Goal: Task Accomplishment & Management: Use online tool/utility

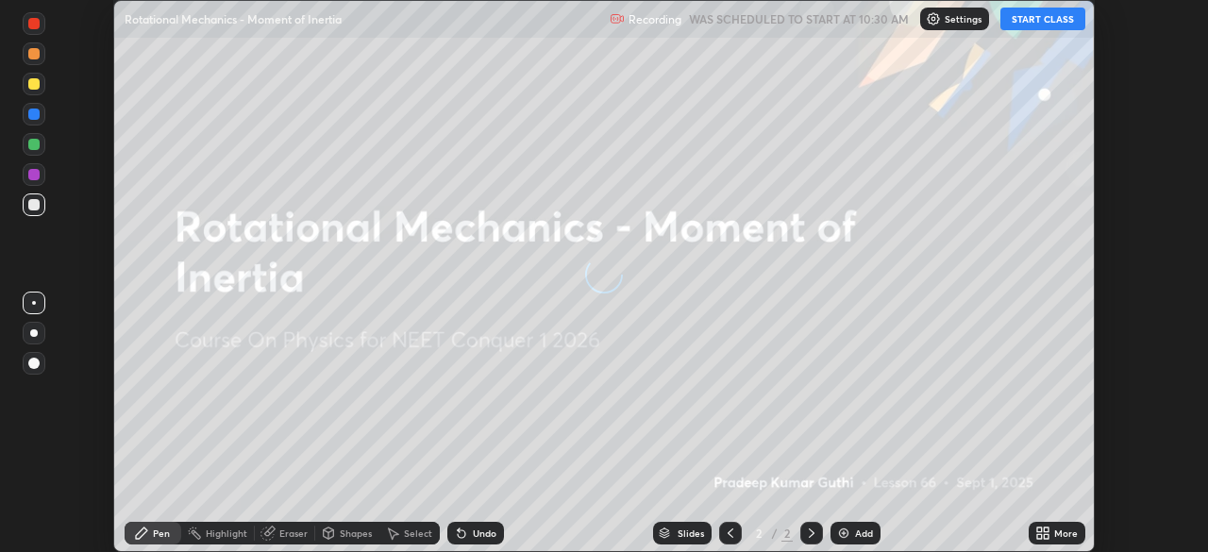
scroll to position [552, 1208]
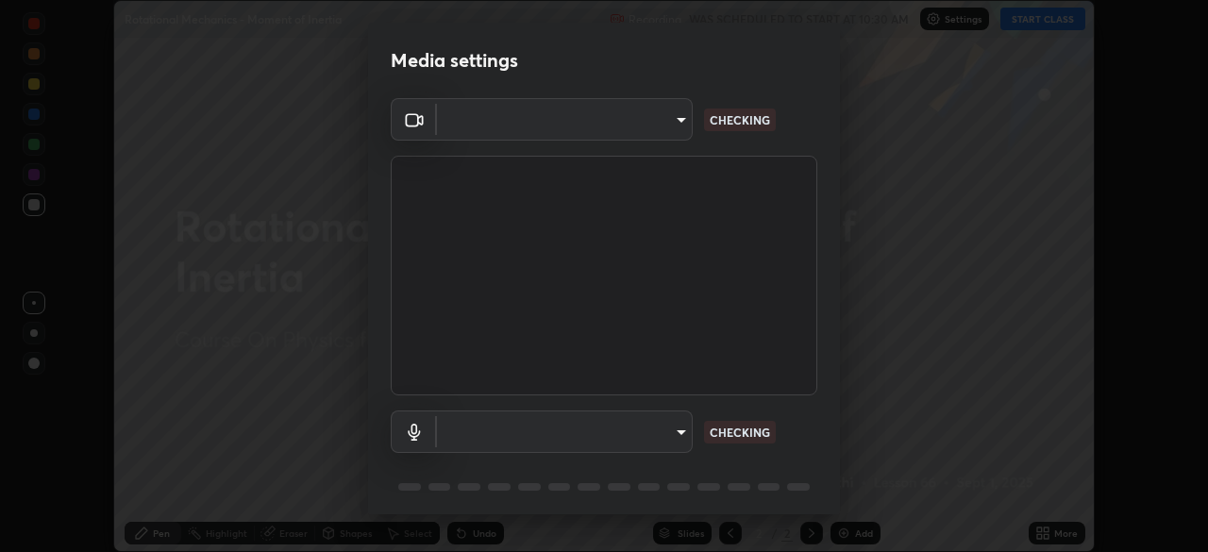
click at [639, 434] on body "Erase all Rotational Mechanics - Moment of Inertia Recording WAS SCHEDULED TO S…" at bounding box center [604, 276] width 1208 height 552
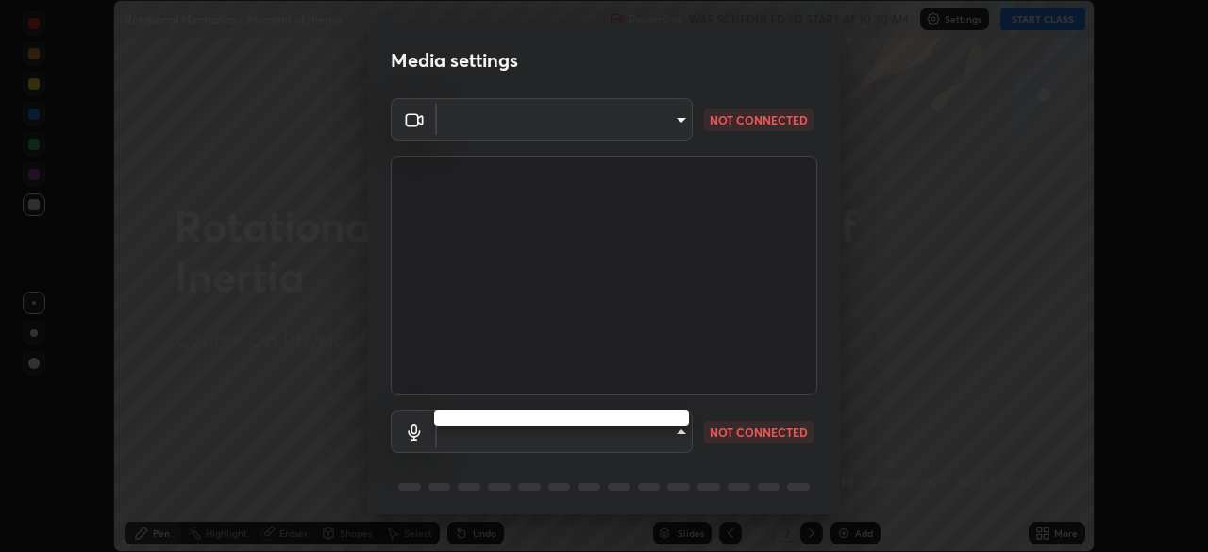
type input "3e25356f195e64551e879d1afeb1ef0f0a2c3c8c5562ca0bf2adaabd0d8e470d"
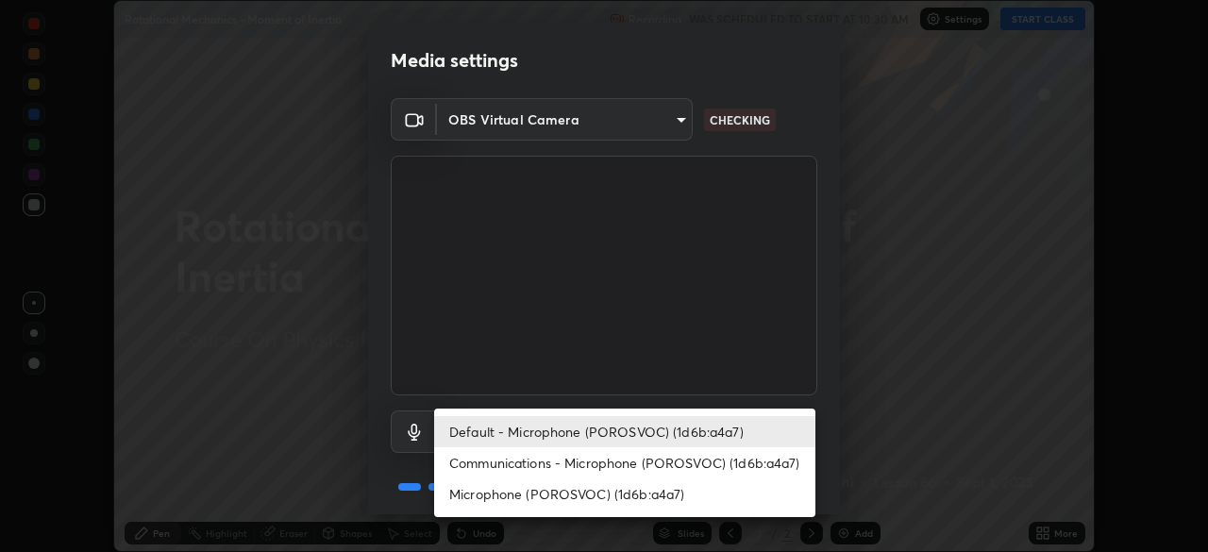
click at [630, 491] on li "Microphone (POROSVOC) (1d6b:a4a7)" at bounding box center [624, 493] width 381 height 31
type input "4fbe8e1e0728d36ea701d57919c6a5cbb82a89db17ff03edd06f49e6decb66a0"
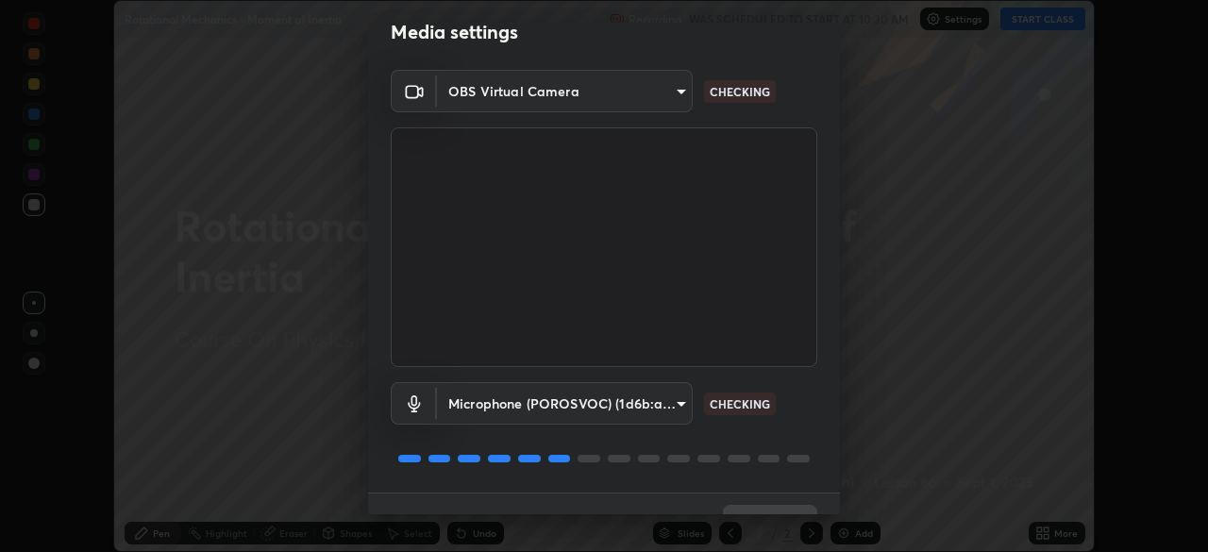
scroll to position [67, 0]
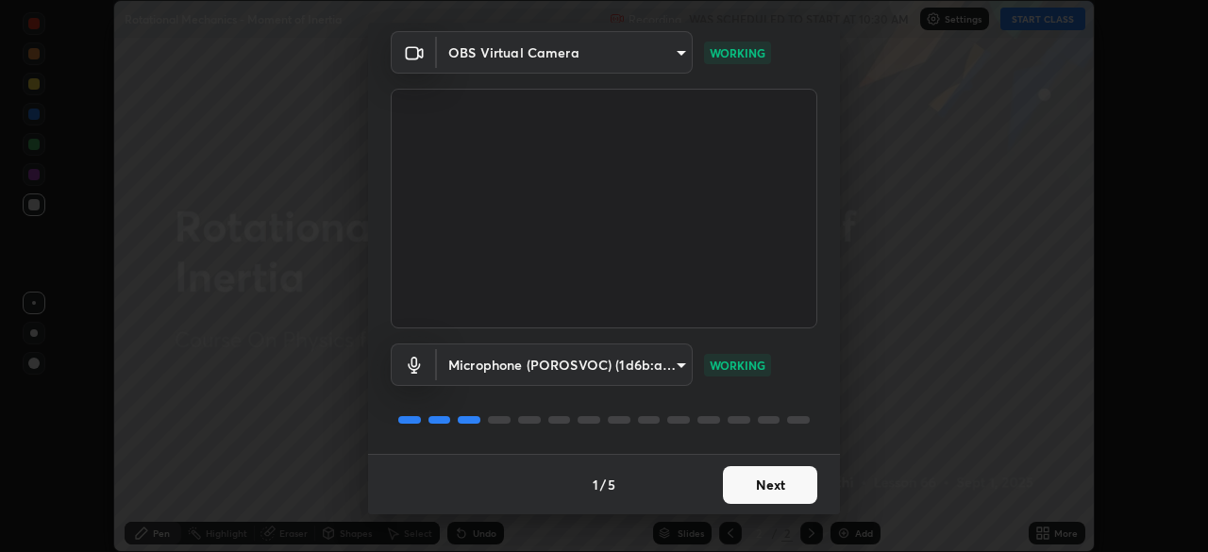
click at [769, 477] on button "Next" at bounding box center [770, 485] width 94 height 38
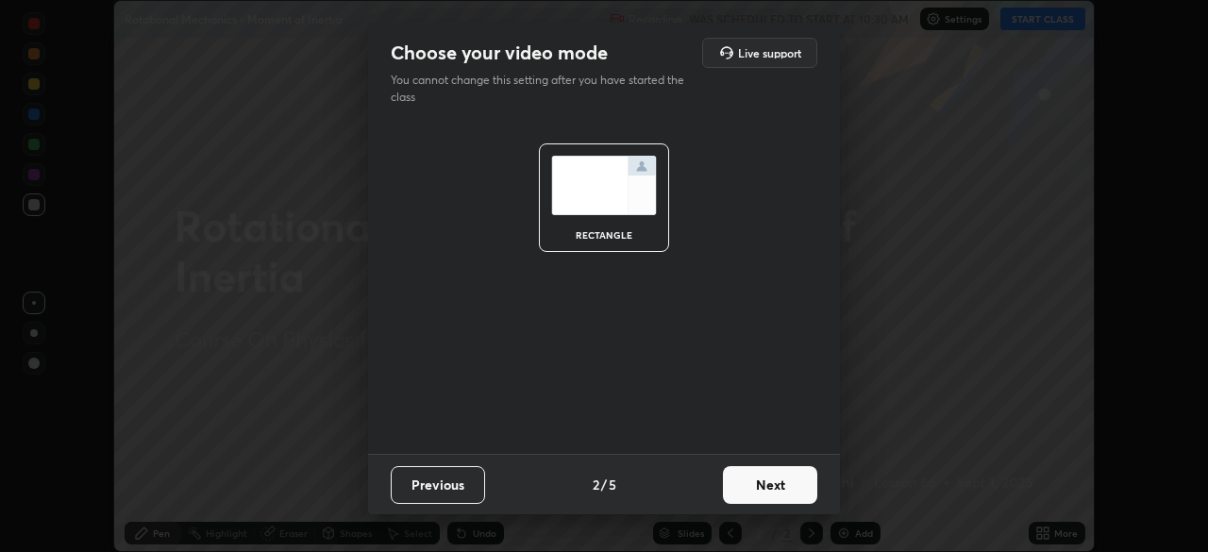
scroll to position [0, 0]
click at [770, 476] on button "Next" at bounding box center [770, 485] width 94 height 38
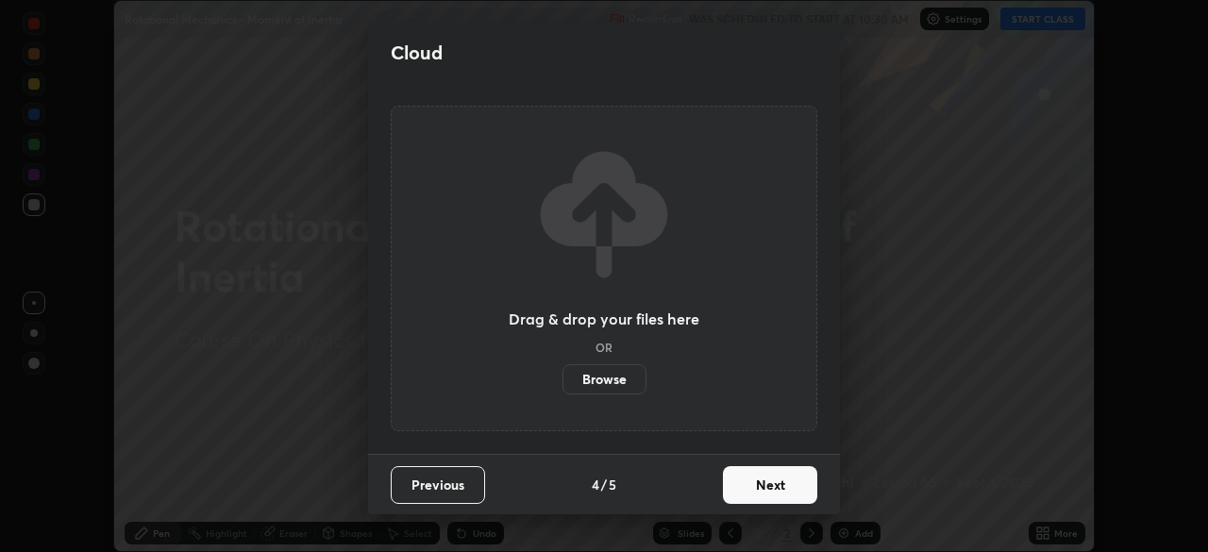
click at [767, 478] on button "Next" at bounding box center [770, 485] width 94 height 38
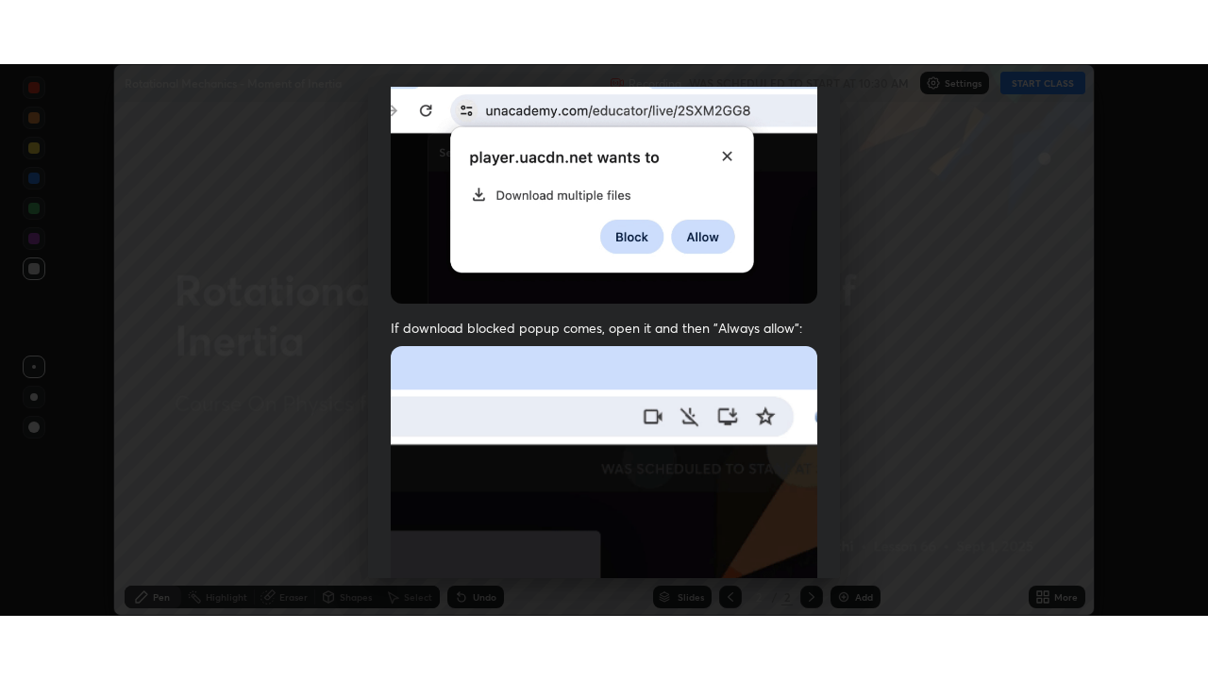
scroll to position [452, 0]
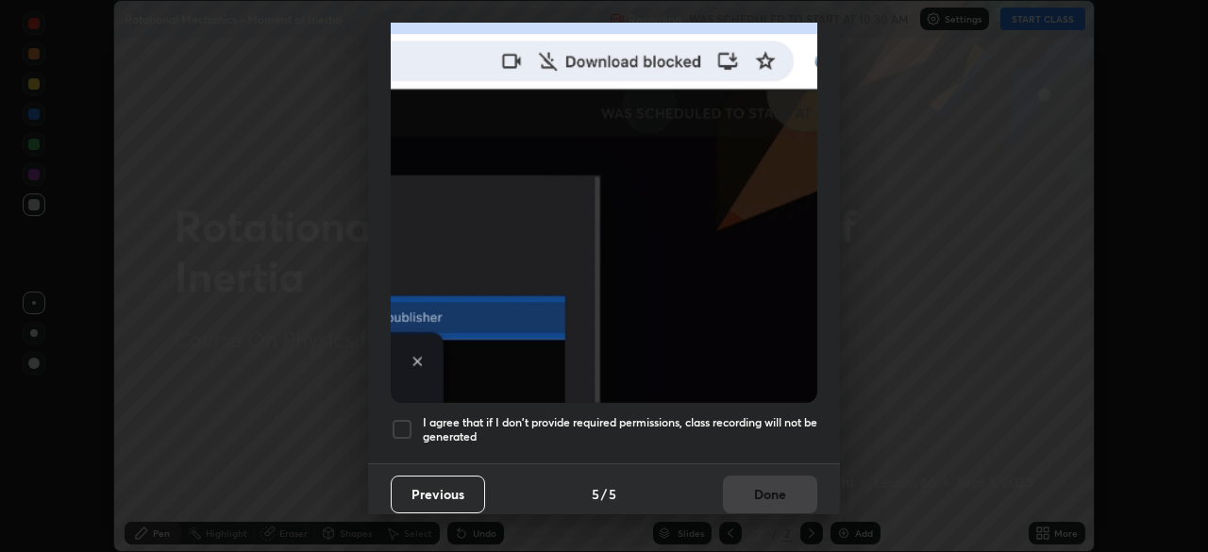
click at [405, 418] on div at bounding box center [402, 429] width 23 height 23
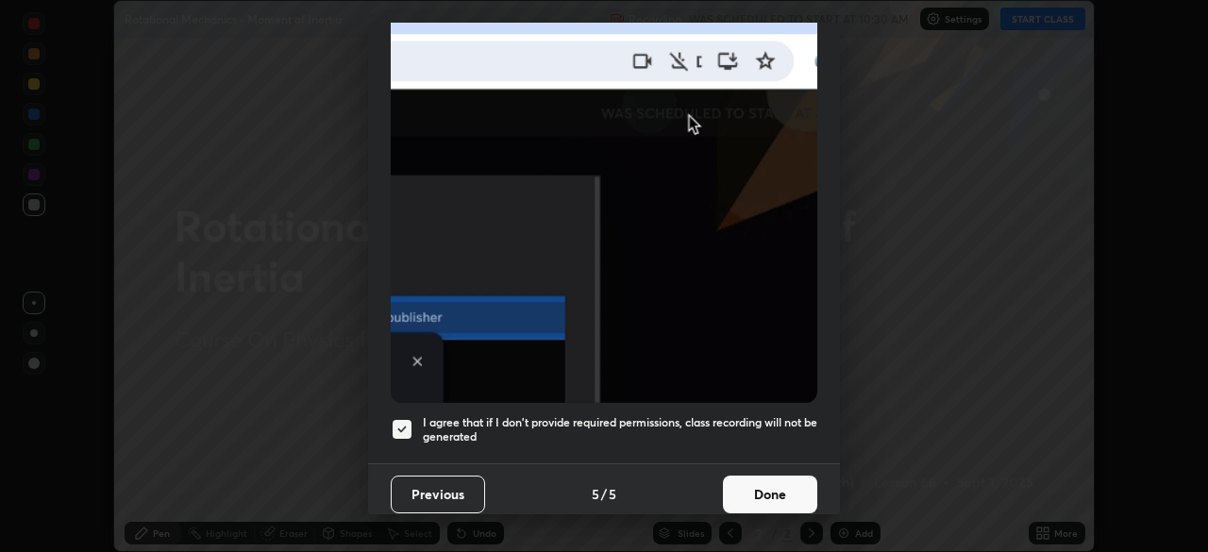
click at [761, 479] on button "Done" at bounding box center [770, 495] width 94 height 38
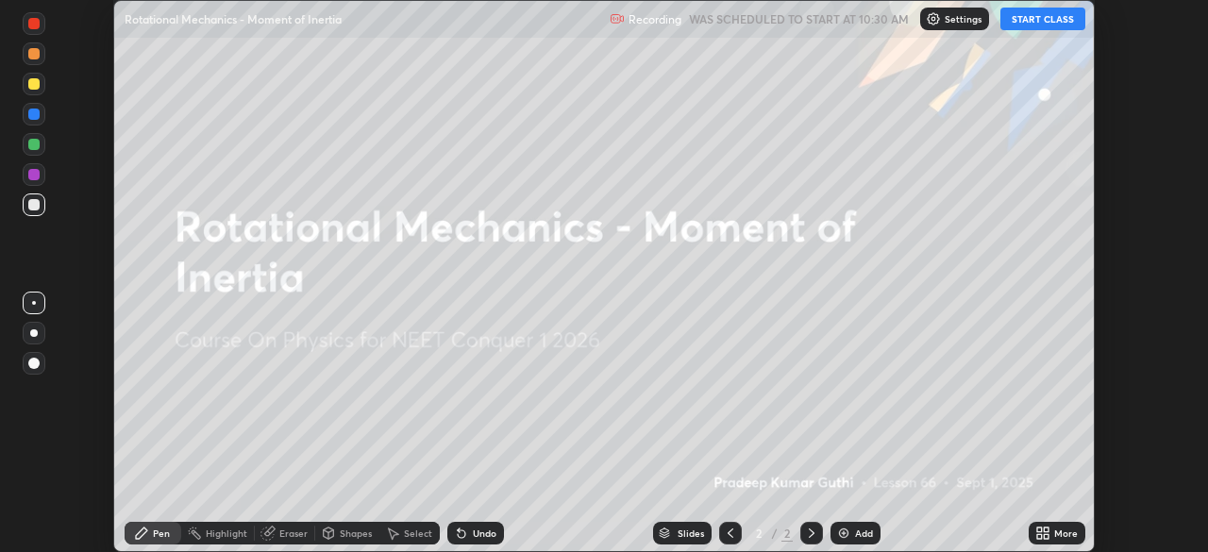
click at [1028, 20] on button "START CLASS" at bounding box center [1042, 19] width 85 height 23
click at [858, 536] on div "Add" at bounding box center [864, 532] width 18 height 9
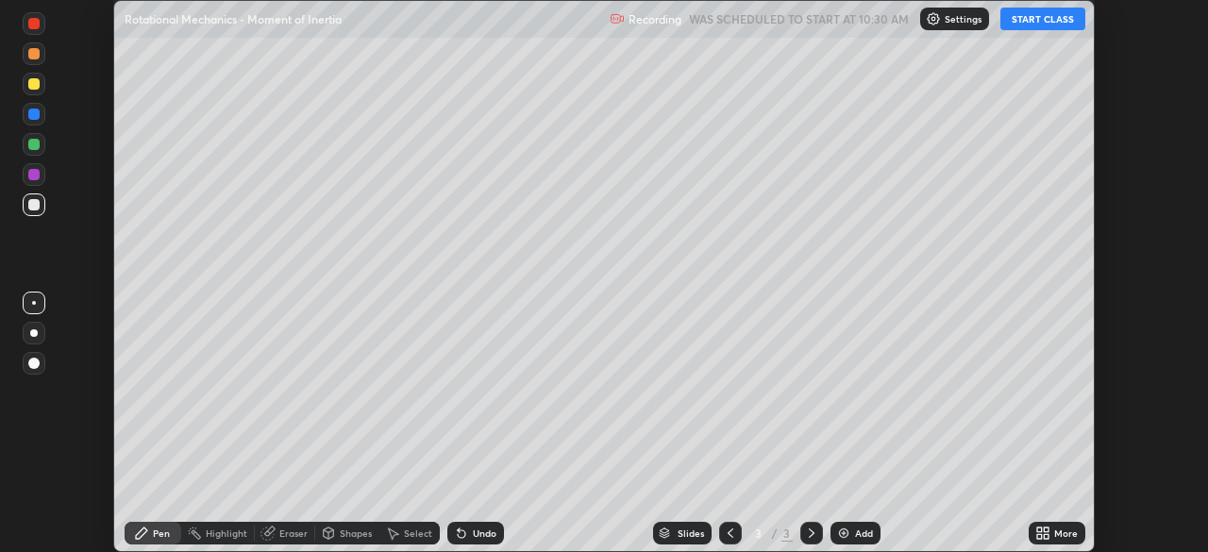
click at [1039, 529] on icon at bounding box center [1039, 529] width 5 height 5
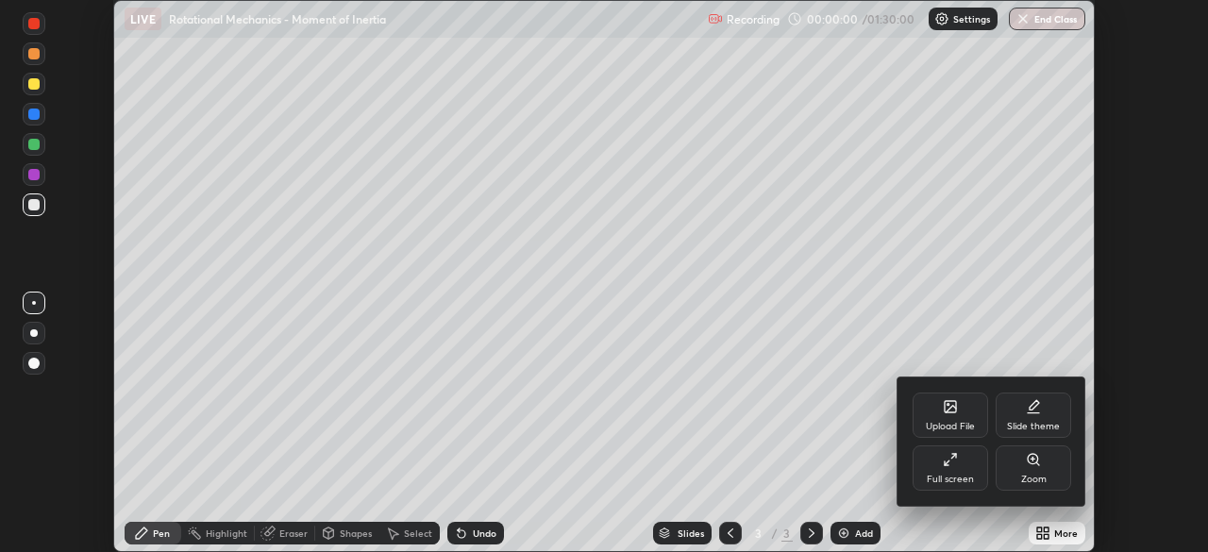
click at [954, 460] on icon at bounding box center [950, 459] width 15 height 15
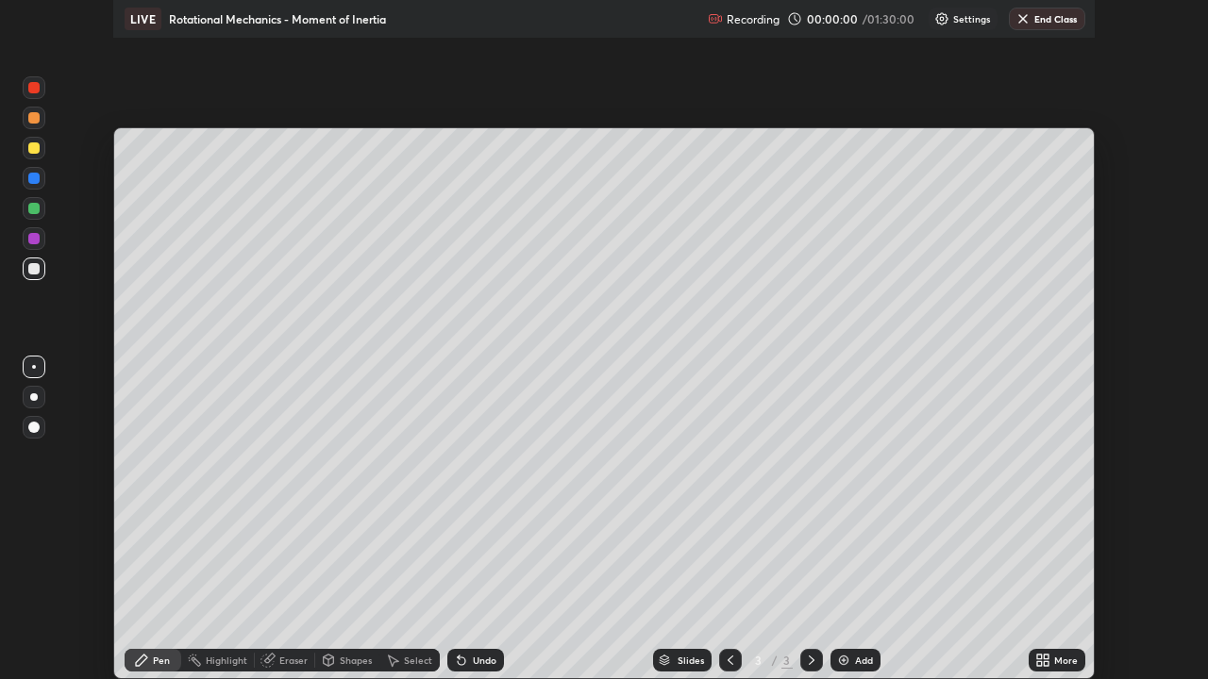
scroll to position [679, 1208]
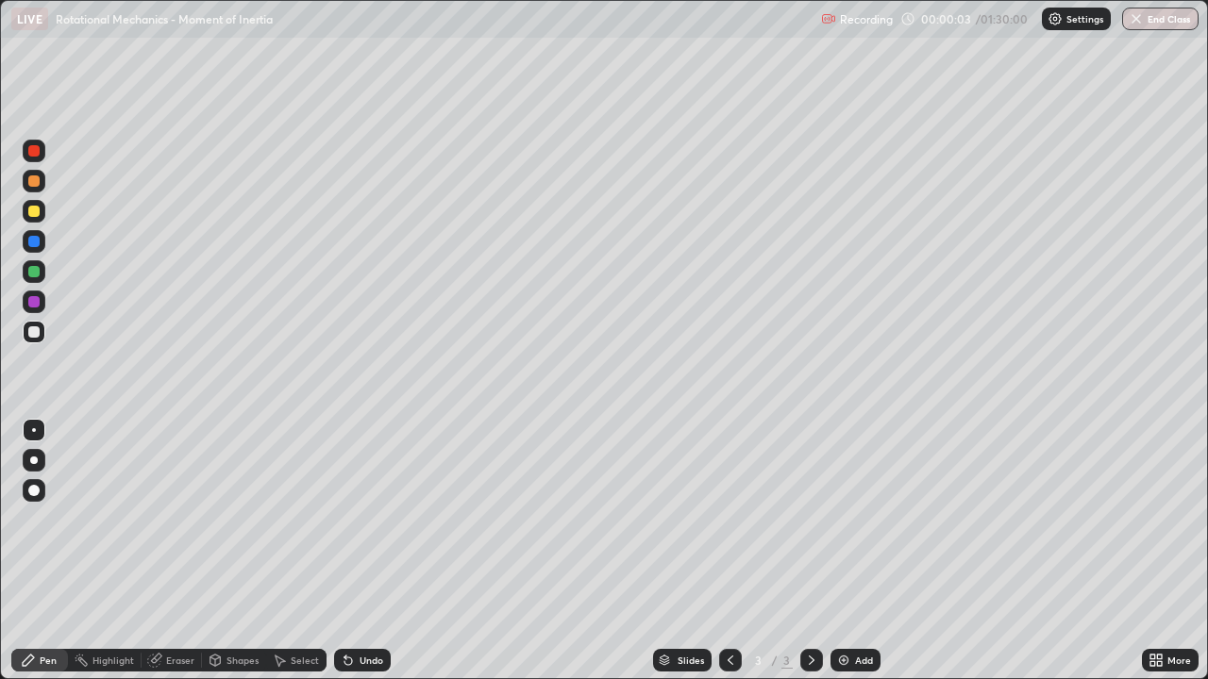
click at [39, 213] on div at bounding box center [33, 211] width 11 height 11
click at [31, 330] on div at bounding box center [33, 331] width 11 height 11
click at [39, 208] on div at bounding box center [33, 211] width 11 height 11
click at [37, 269] on div at bounding box center [33, 271] width 11 height 11
click at [37, 333] on div at bounding box center [33, 331] width 11 height 11
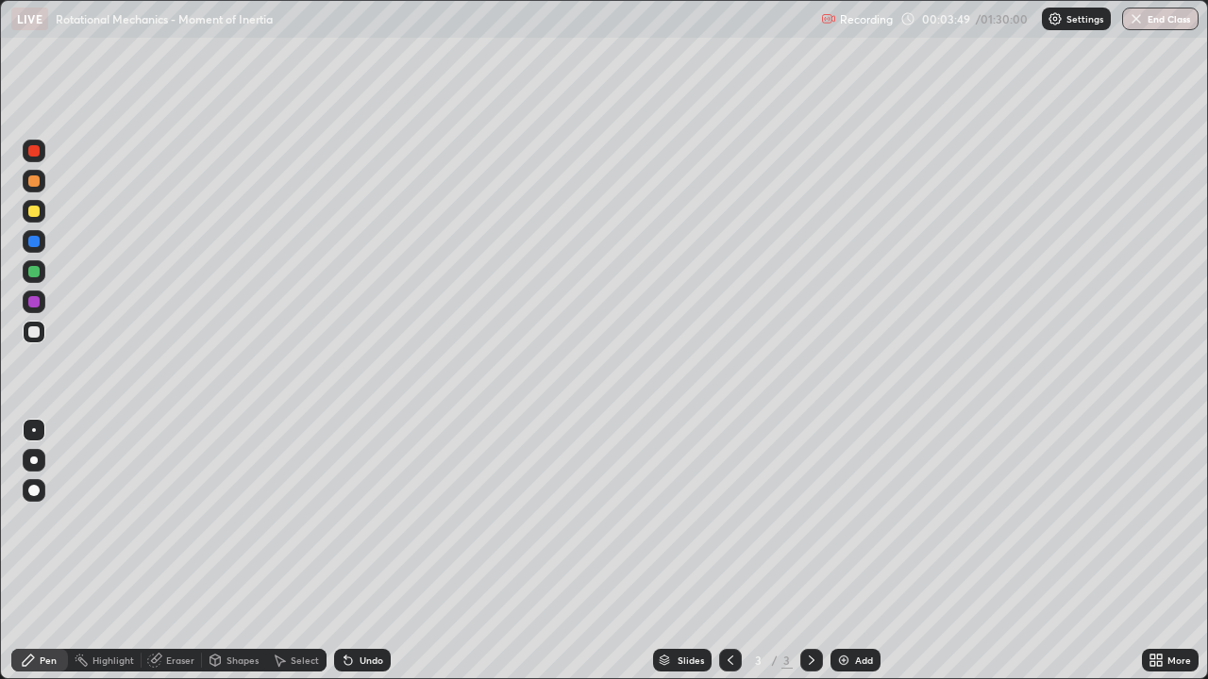
click at [36, 209] on div at bounding box center [33, 211] width 11 height 11
click at [44, 331] on div at bounding box center [34, 332] width 23 height 23
click at [41, 300] on div at bounding box center [34, 302] width 23 height 23
click at [34, 212] on div at bounding box center [33, 211] width 11 height 11
click at [42, 269] on div at bounding box center [34, 271] width 23 height 23
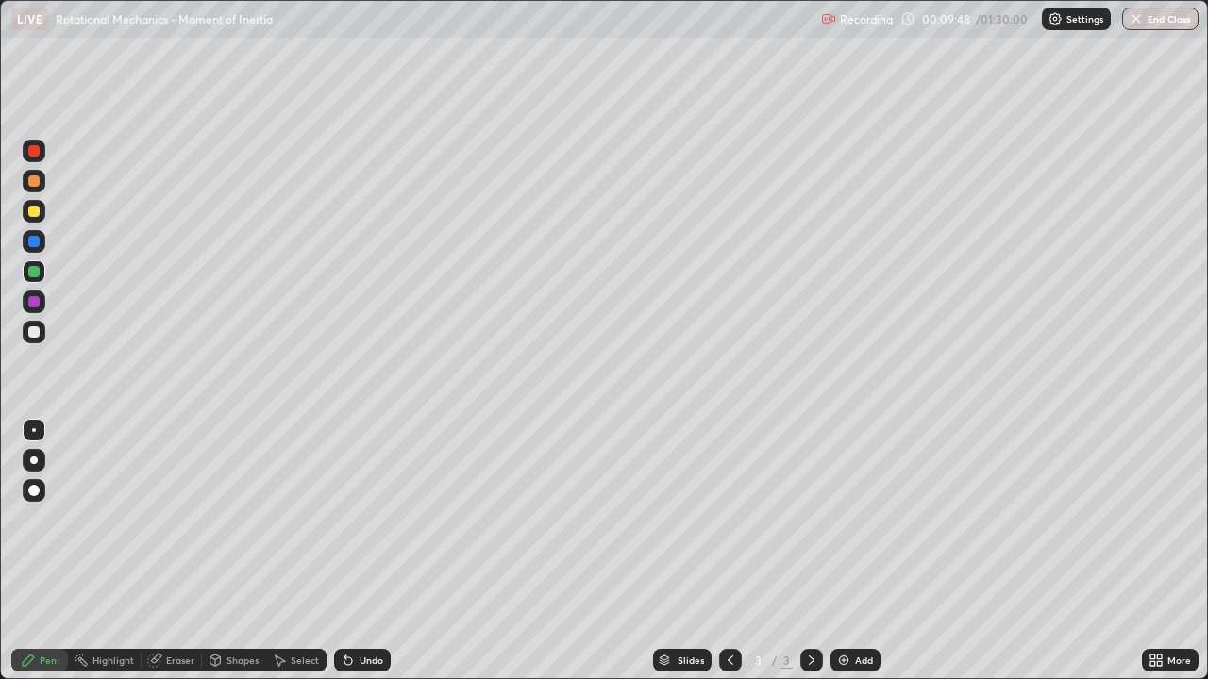
click at [34, 209] on div at bounding box center [33, 211] width 11 height 11
click at [850, 551] on div "Add" at bounding box center [855, 660] width 50 height 23
click at [362, 551] on div "Undo" at bounding box center [372, 660] width 24 height 9
click at [31, 328] on div at bounding box center [33, 331] width 11 height 11
click at [35, 272] on div at bounding box center [33, 271] width 11 height 11
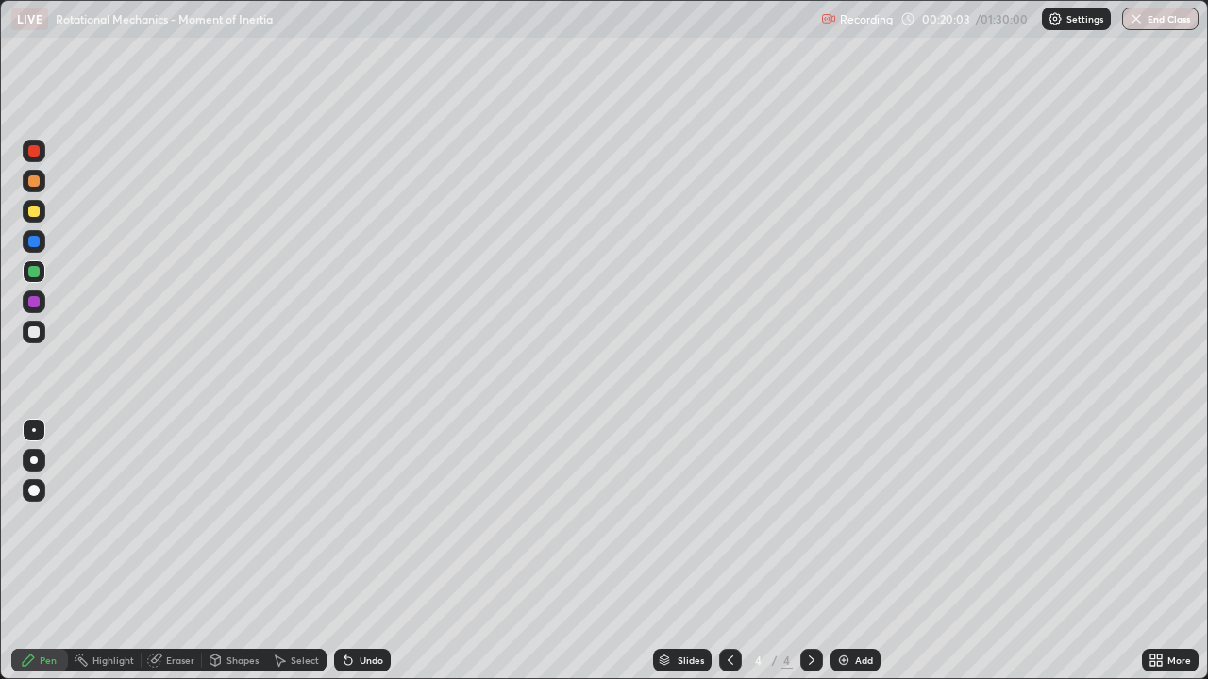
click at [31, 210] on div at bounding box center [33, 211] width 11 height 11
click at [36, 334] on div at bounding box center [33, 331] width 11 height 11
click at [31, 264] on div at bounding box center [34, 271] width 23 height 23
click at [373, 551] on div "Undo" at bounding box center [372, 660] width 24 height 9
click at [184, 551] on div "Eraser" at bounding box center [180, 660] width 28 height 9
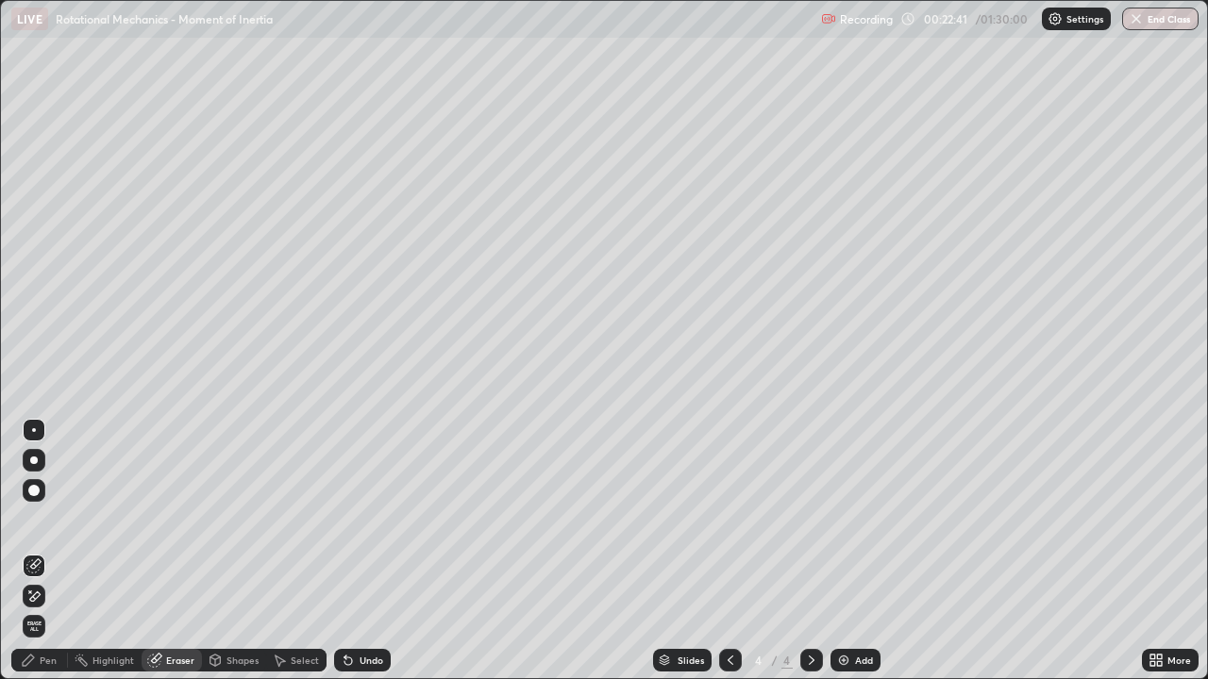
click at [45, 551] on div "Pen" at bounding box center [48, 660] width 17 height 9
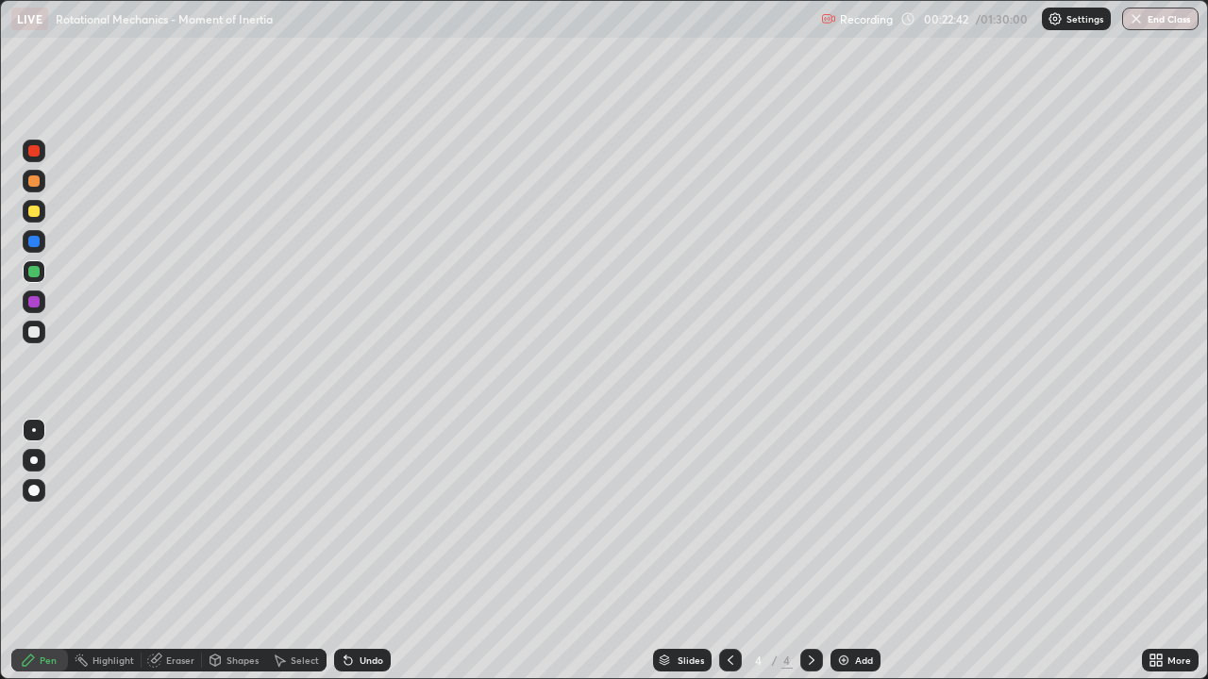
click at [33, 207] on div at bounding box center [33, 211] width 11 height 11
click at [36, 331] on div at bounding box center [33, 331] width 11 height 11
click at [35, 211] on div at bounding box center [33, 211] width 11 height 11
click at [362, 551] on div "Undo" at bounding box center [372, 660] width 24 height 9
click at [34, 303] on div at bounding box center [33, 301] width 11 height 11
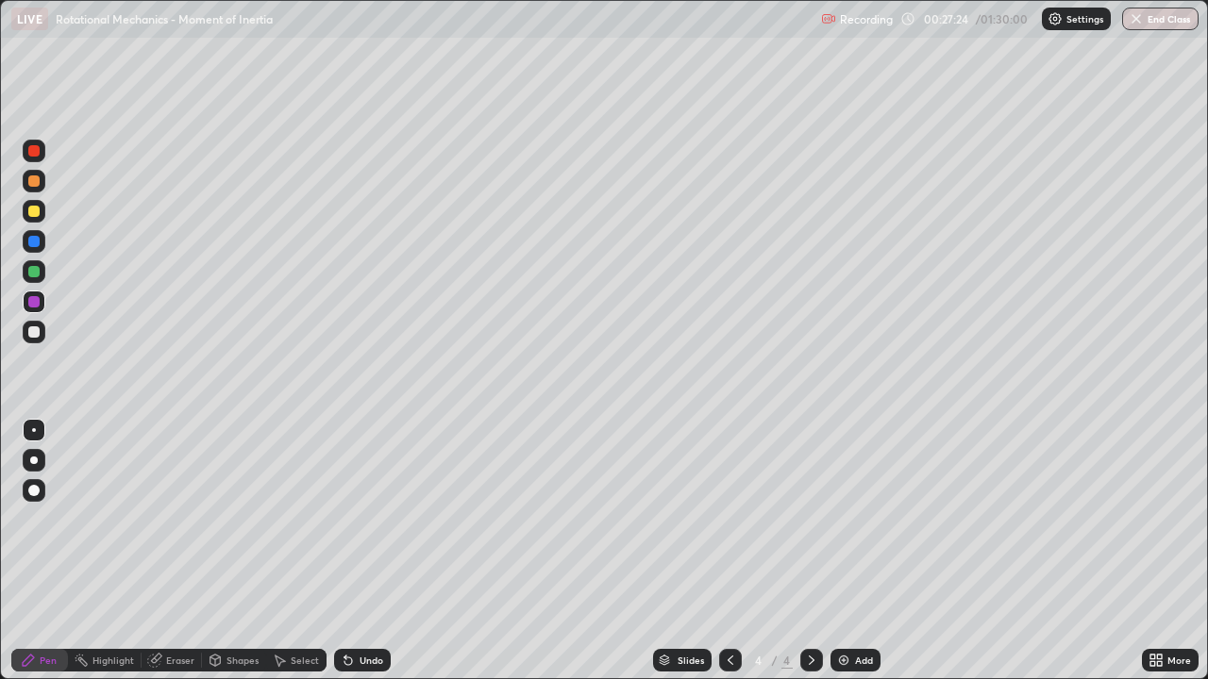
click at [845, 551] on img at bounding box center [843, 660] width 15 height 15
click at [34, 209] on div at bounding box center [33, 211] width 11 height 11
click at [32, 331] on div at bounding box center [33, 331] width 11 height 11
click at [34, 208] on div at bounding box center [33, 211] width 11 height 11
click at [32, 272] on div at bounding box center [33, 271] width 11 height 11
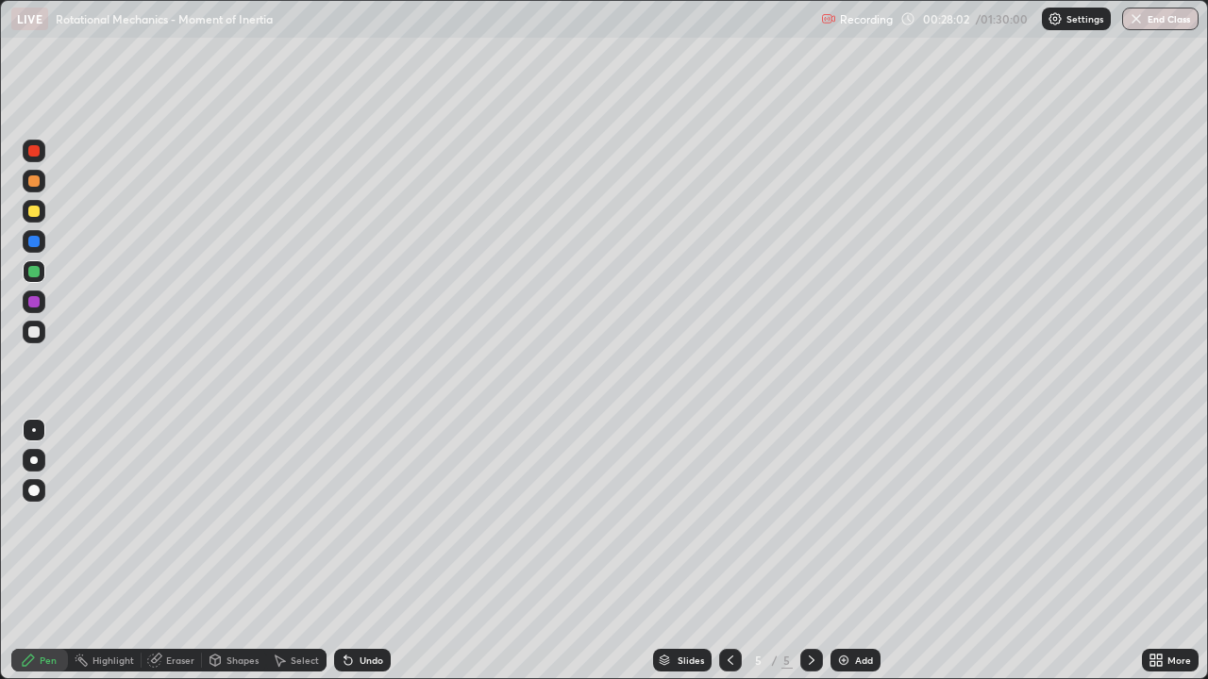
click at [35, 213] on div at bounding box center [33, 211] width 11 height 11
click at [32, 330] on div at bounding box center [33, 331] width 11 height 11
click at [34, 211] on div at bounding box center [33, 211] width 11 height 11
click at [368, 551] on div "Undo" at bounding box center [362, 660] width 57 height 23
click at [368, 551] on div "Undo" at bounding box center [372, 660] width 24 height 9
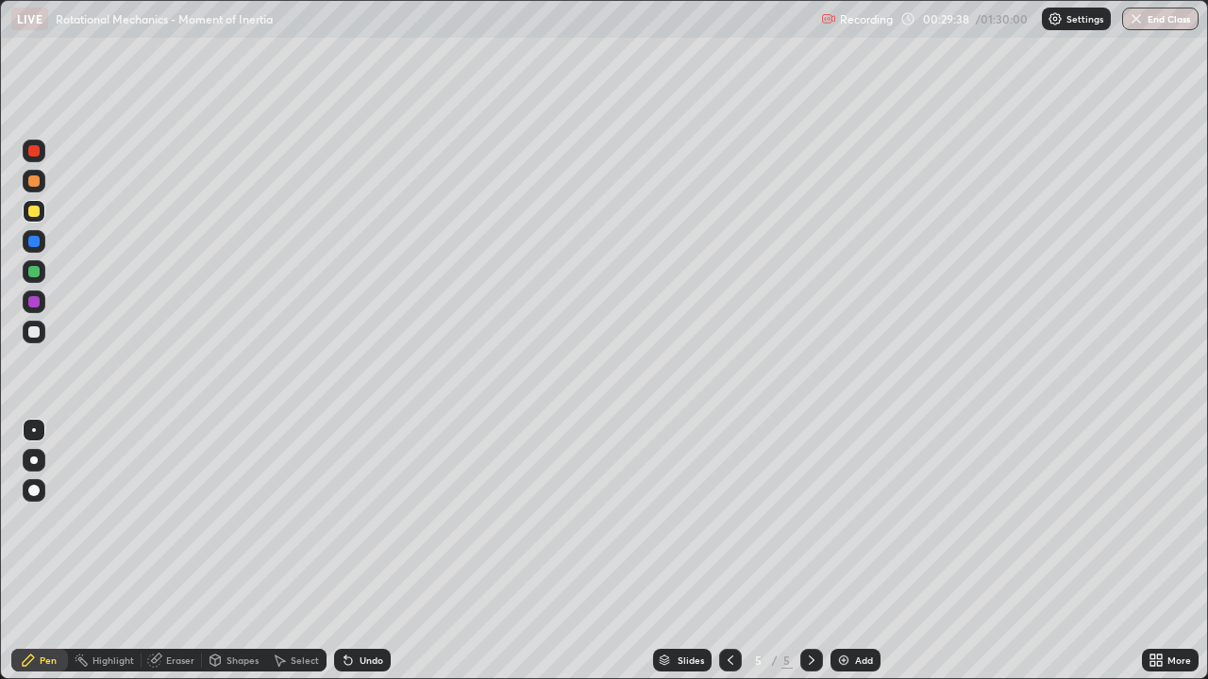
click at [370, 551] on div "Undo" at bounding box center [372, 660] width 24 height 9
click at [361, 551] on div "Undo" at bounding box center [362, 660] width 57 height 23
click at [365, 551] on div "Undo" at bounding box center [362, 660] width 57 height 23
click at [363, 551] on div "Undo" at bounding box center [372, 660] width 24 height 9
click at [366, 551] on div "Undo" at bounding box center [372, 660] width 24 height 9
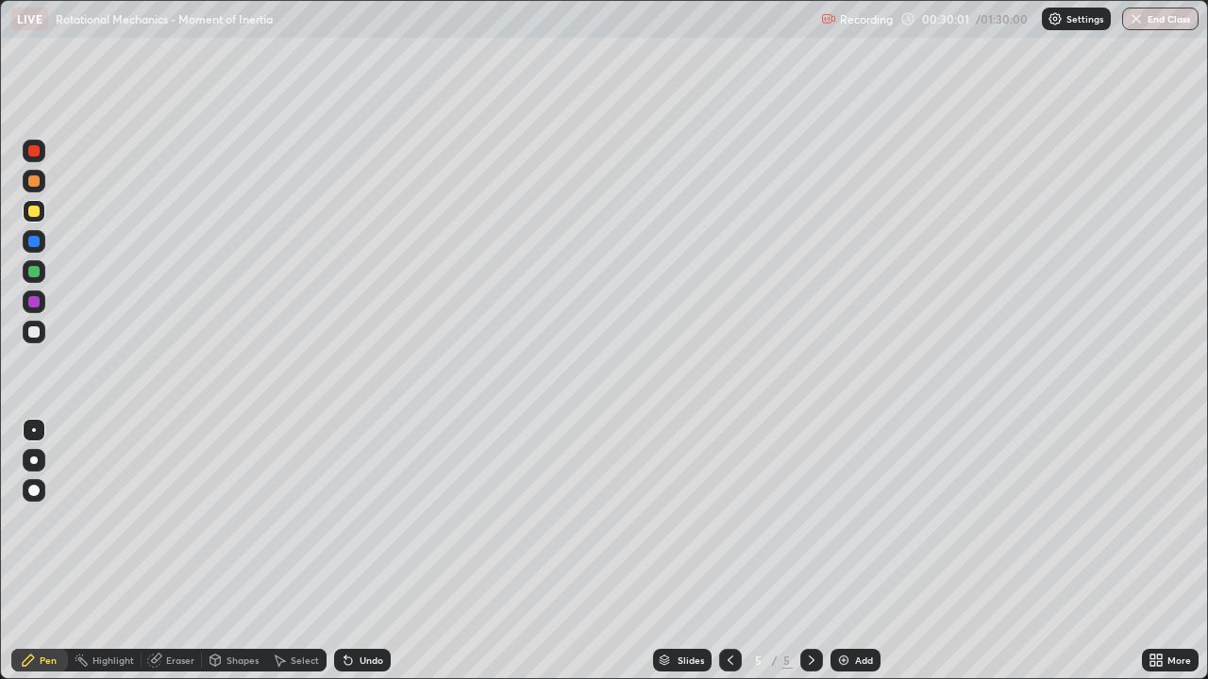
click at [356, 551] on div "Undo" at bounding box center [362, 660] width 57 height 23
click at [226, 551] on div "Shapes" at bounding box center [242, 660] width 32 height 9
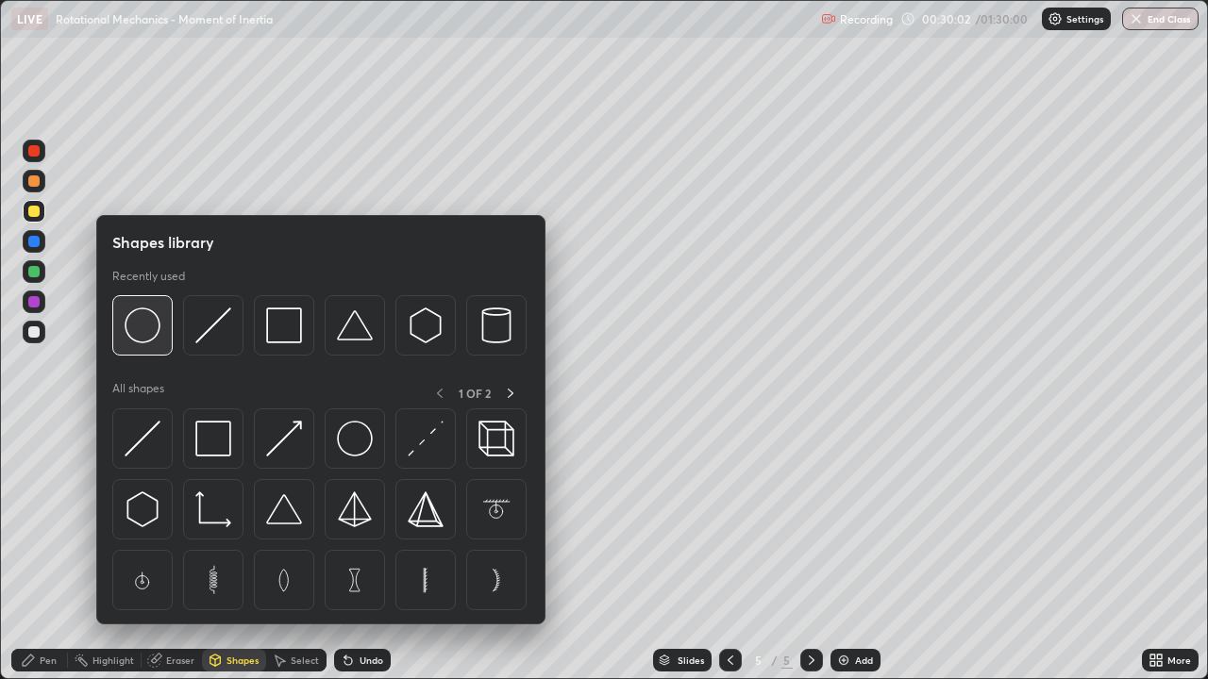
click at [150, 331] on img at bounding box center [143, 326] width 36 height 36
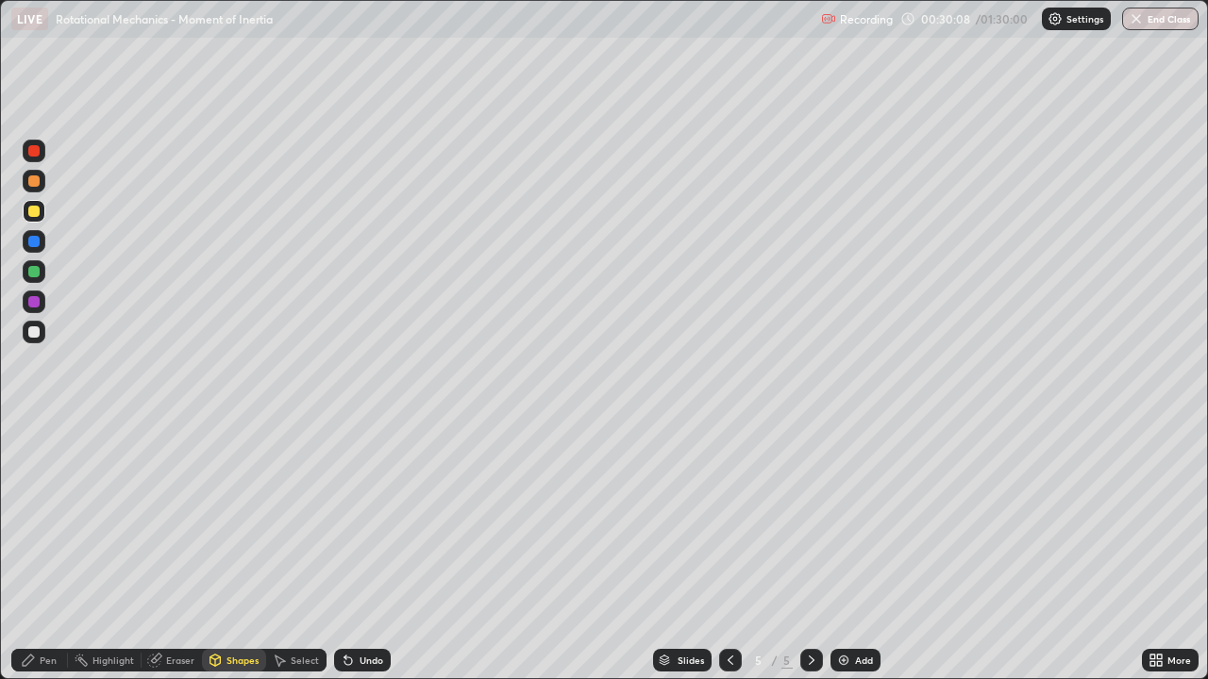
click at [362, 551] on div "Undo" at bounding box center [372, 660] width 24 height 9
click at [46, 551] on div "Pen" at bounding box center [48, 660] width 17 height 9
click at [37, 335] on div at bounding box center [33, 331] width 11 height 11
click at [368, 551] on div "Undo" at bounding box center [372, 660] width 24 height 9
click at [723, 551] on icon at bounding box center [730, 660] width 15 height 15
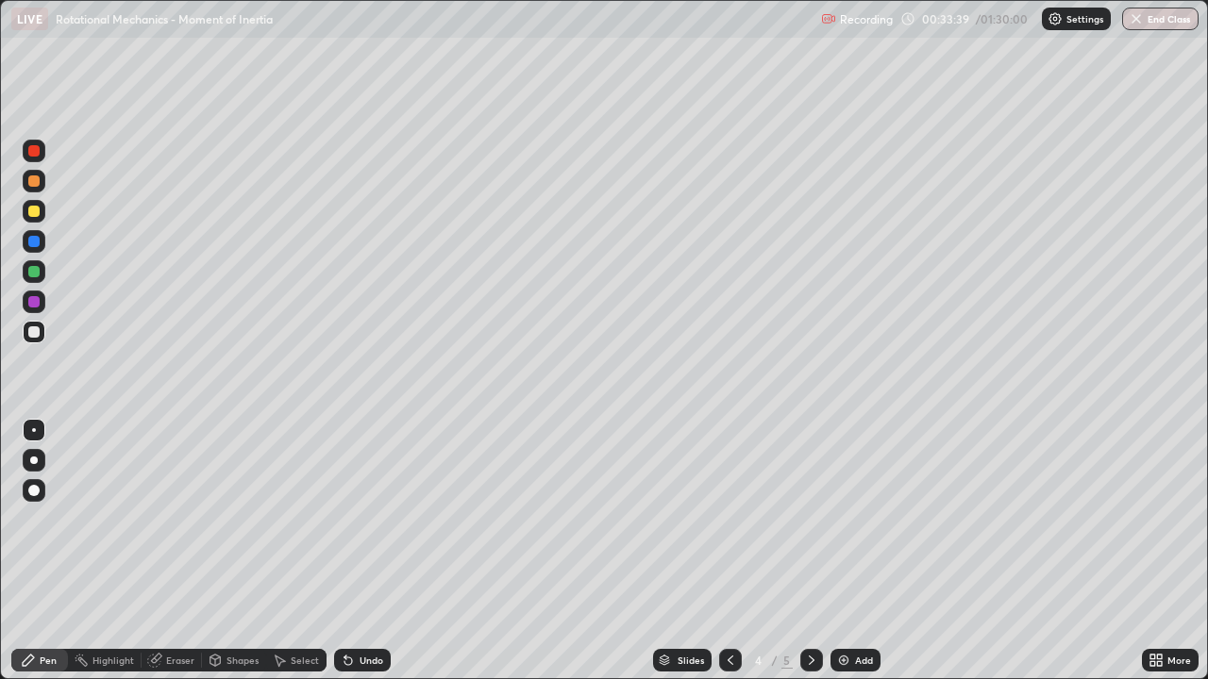
click at [810, 551] on icon at bounding box center [811, 660] width 15 height 15
click at [726, 551] on div at bounding box center [730, 660] width 23 height 23
click at [809, 551] on icon at bounding box center [811, 660] width 15 height 15
click at [719, 551] on div at bounding box center [730, 660] width 23 height 23
click at [810, 551] on icon at bounding box center [811, 660] width 15 height 15
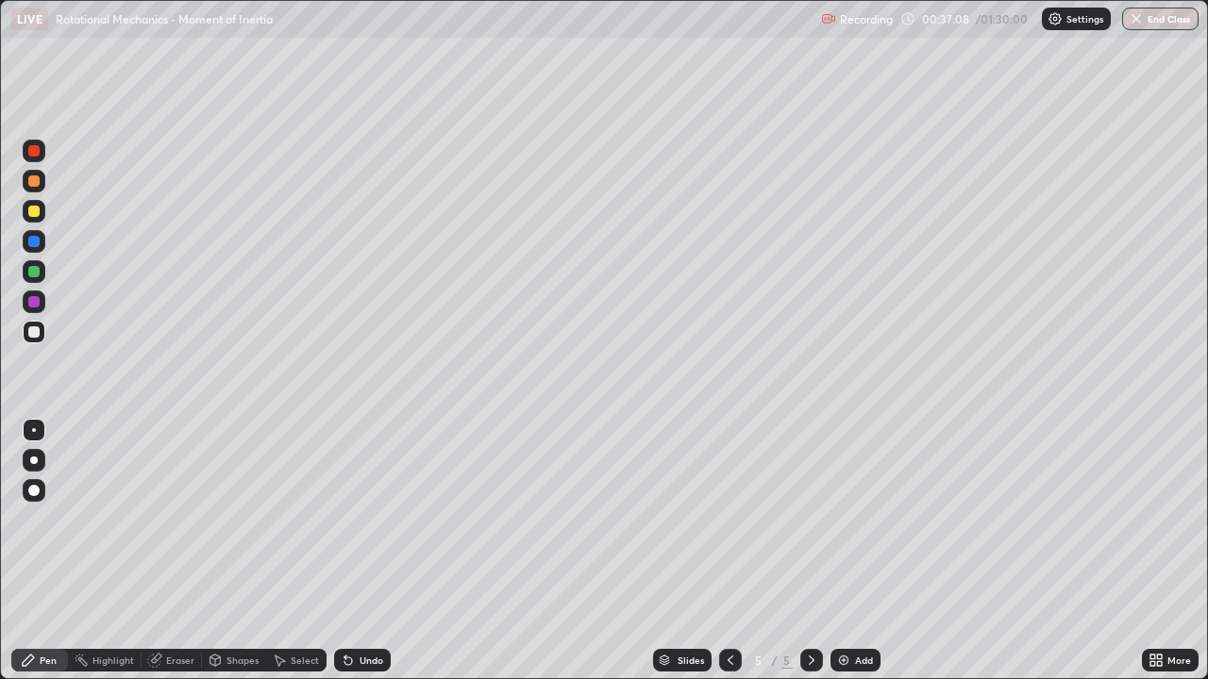
click at [728, 551] on icon at bounding box center [730, 660] width 15 height 15
click at [34, 240] on div at bounding box center [33, 241] width 11 height 11
click at [377, 551] on div "Undo" at bounding box center [372, 660] width 24 height 9
click at [371, 551] on div "Undo" at bounding box center [372, 660] width 24 height 9
click at [373, 551] on div "Undo" at bounding box center [372, 660] width 24 height 9
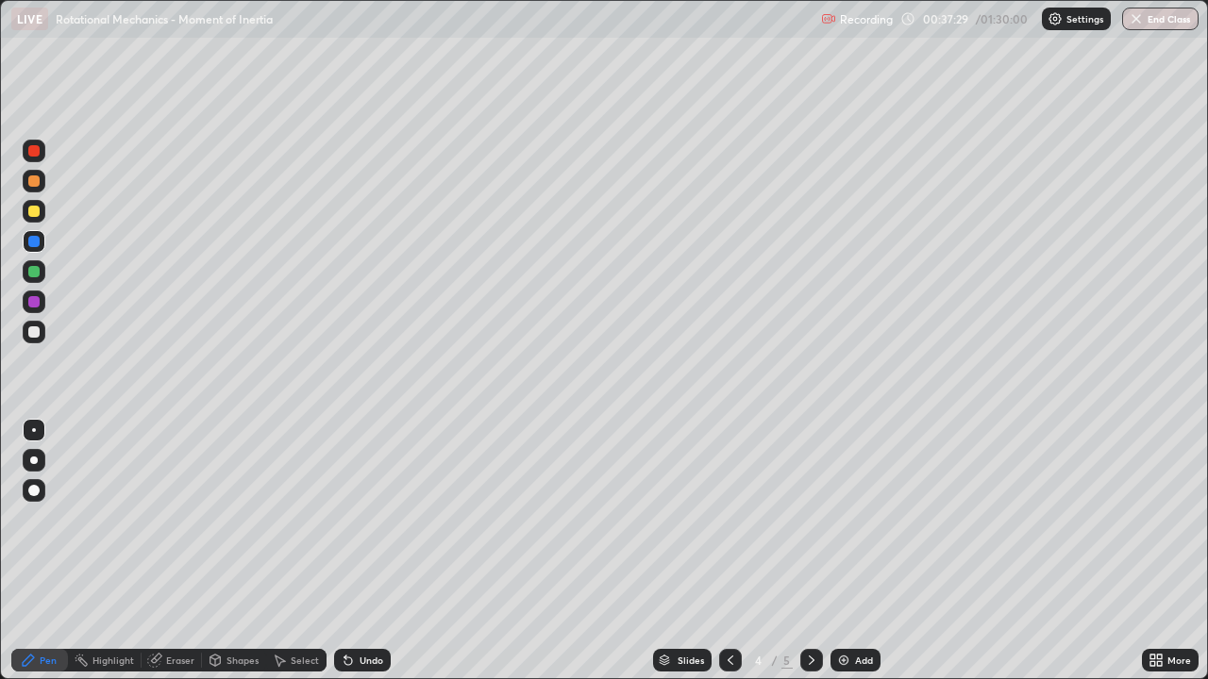
click at [373, 551] on div "Undo" at bounding box center [372, 660] width 24 height 9
click at [372, 551] on div "Undo" at bounding box center [372, 660] width 24 height 9
click at [373, 551] on div "Undo" at bounding box center [372, 660] width 24 height 9
click at [364, 551] on div "Undo" at bounding box center [372, 660] width 24 height 9
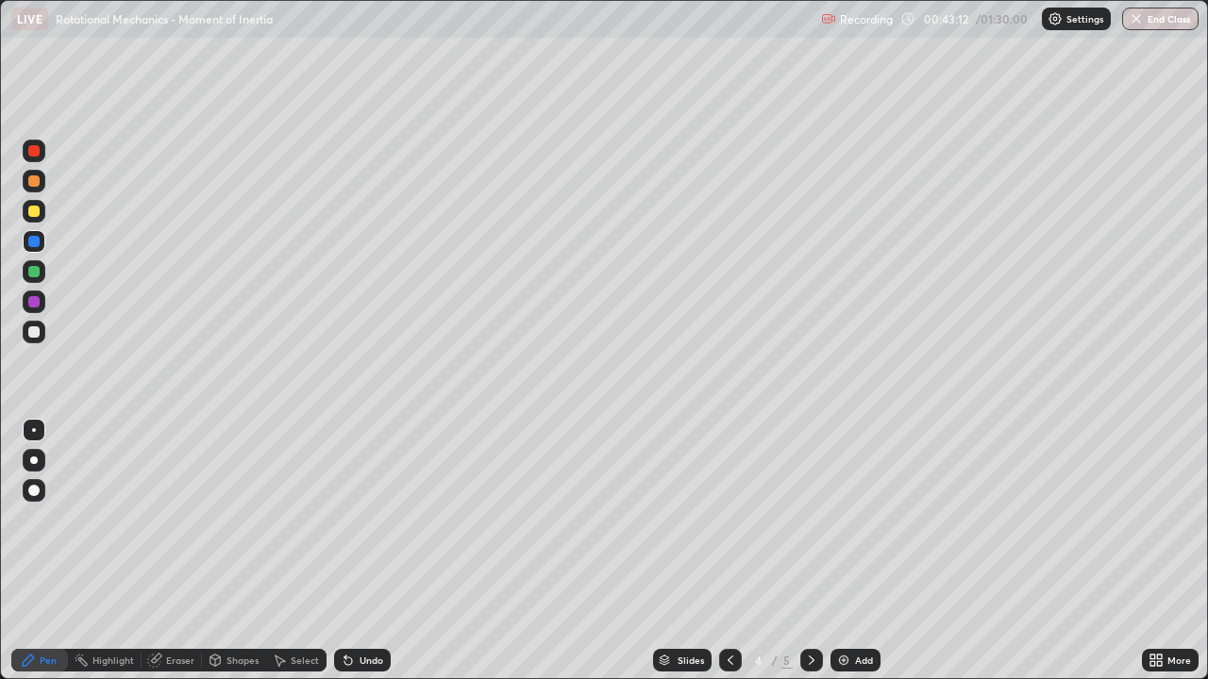
click at [728, 551] on icon at bounding box center [731, 660] width 6 height 9
click at [800, 551] on div at bounding box center [811, 660] width 23 height 23
click at [810, 551] on icon at bounding box center [811, 660] width 15 height 15
click at [28, 209] on div at bounding box center [33, 211] width 11 height 11
click at [33, 207] on div at bounding box center [33, 211] width 11 height 11
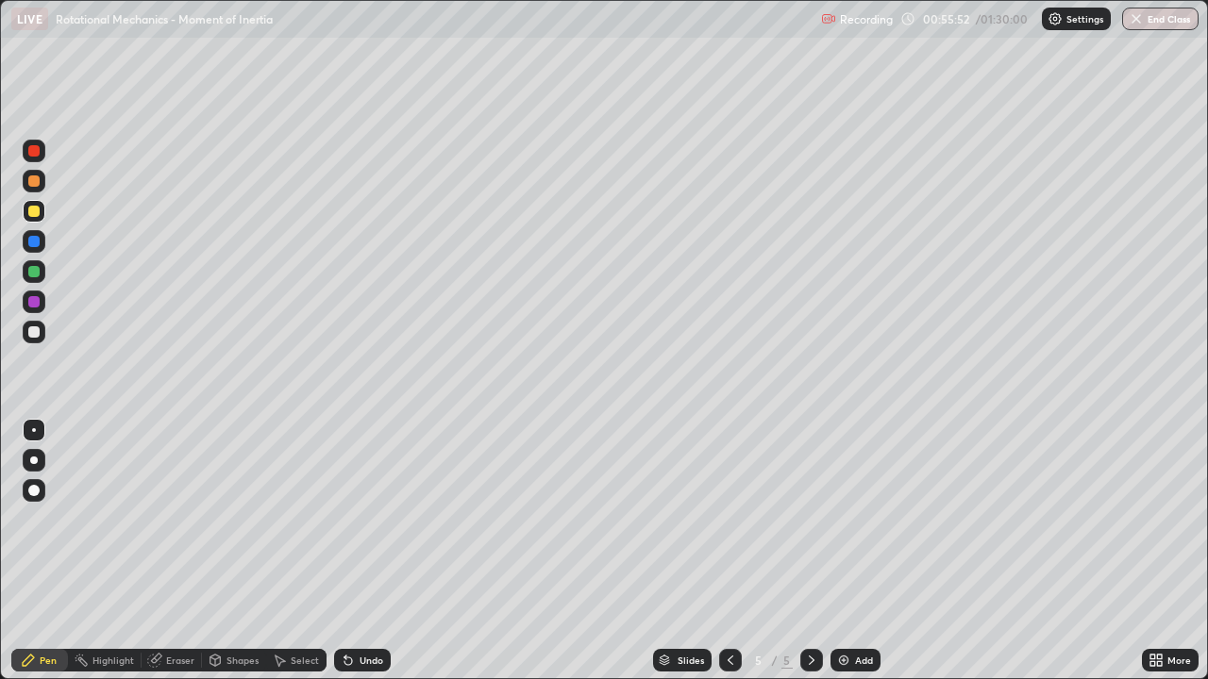
click at [845, 551] on img at bounding box center [843, 660] width 15 height 15
click at [34, 269] on div at bounding box center [33, 271] width 11 height 11
click at [33, 210] on div at bounding box center [33, 211] width 11 height 11
click at [375, 551] on div "Undo" at bounding box center [372, 660] width 24 height 9
click at [366, 551] on div "Undo" at bounding box center [372, 660] width 24 height 9
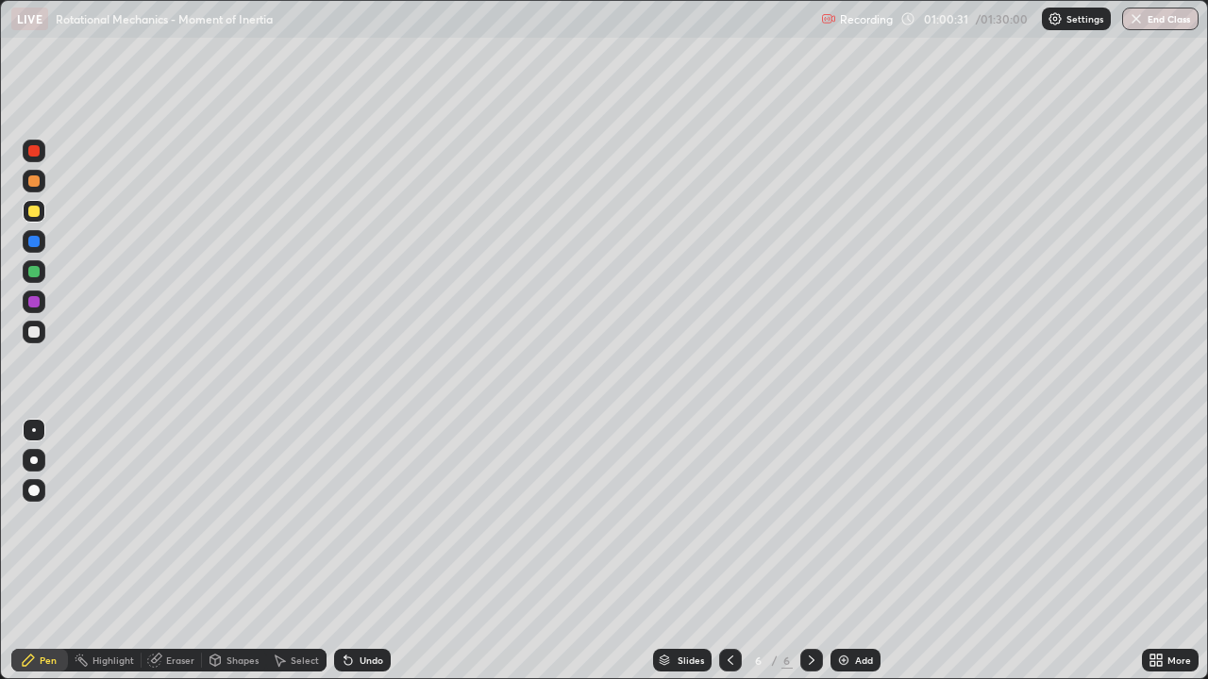
click at [364, 551] on div "Undo" at bounding box center [372, 660] width 24 height 9
click at [376, 551] on div "Undo" at bounding box center [372, 660] width 24 height 9
click at [38, 329] on div at bounding box center [33, 331] width 11 height 11
click at [35, 268] on div at bounding box center [33, 271] width 11 height 11
click at [366, 551] on div "Undo" at bounding box center [372, 660] width 24 height 9
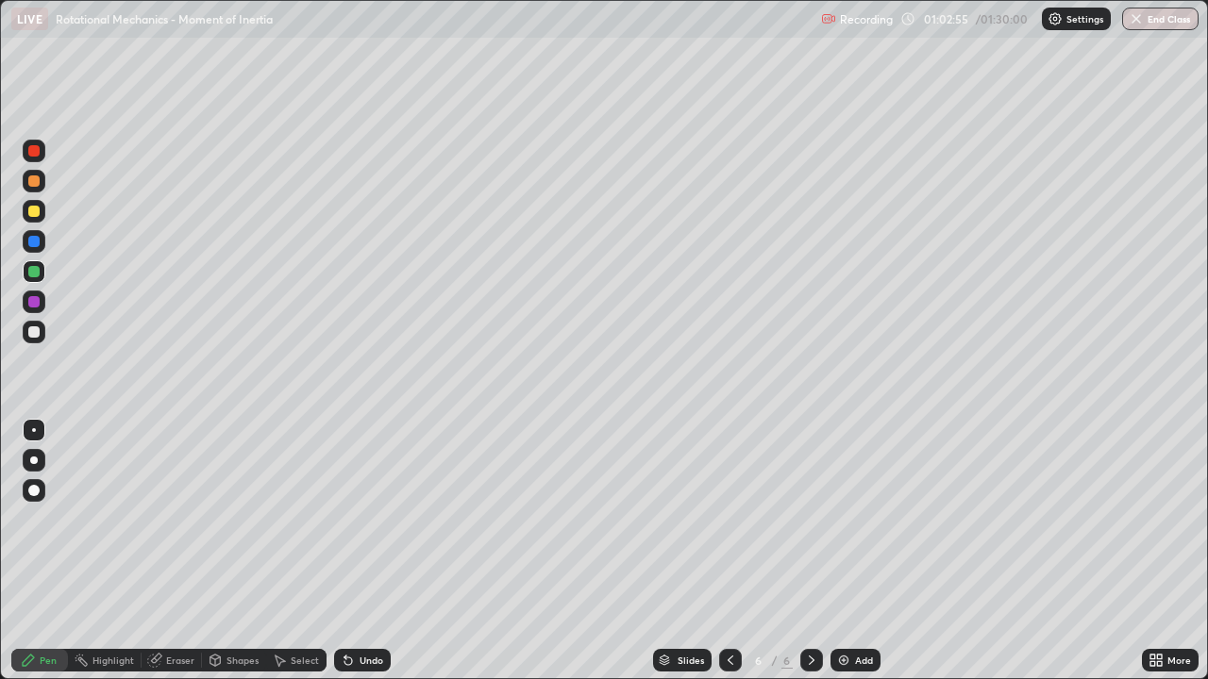
click at [35, 212] on div at bounding box center [33, 211] width 11 height 11
click at [36, 269] on div at bounding box center [33, 271] width 11 height 11
click at [363, 551] on div "Undo" at bounding box center [372, 660] width 24 height 9
click at [360, 551] on div "Undo" at bounding box center [372, 660] width 24 height 9
click at [35, 329] on div at bounding box center [33, 331] width 11 height 11
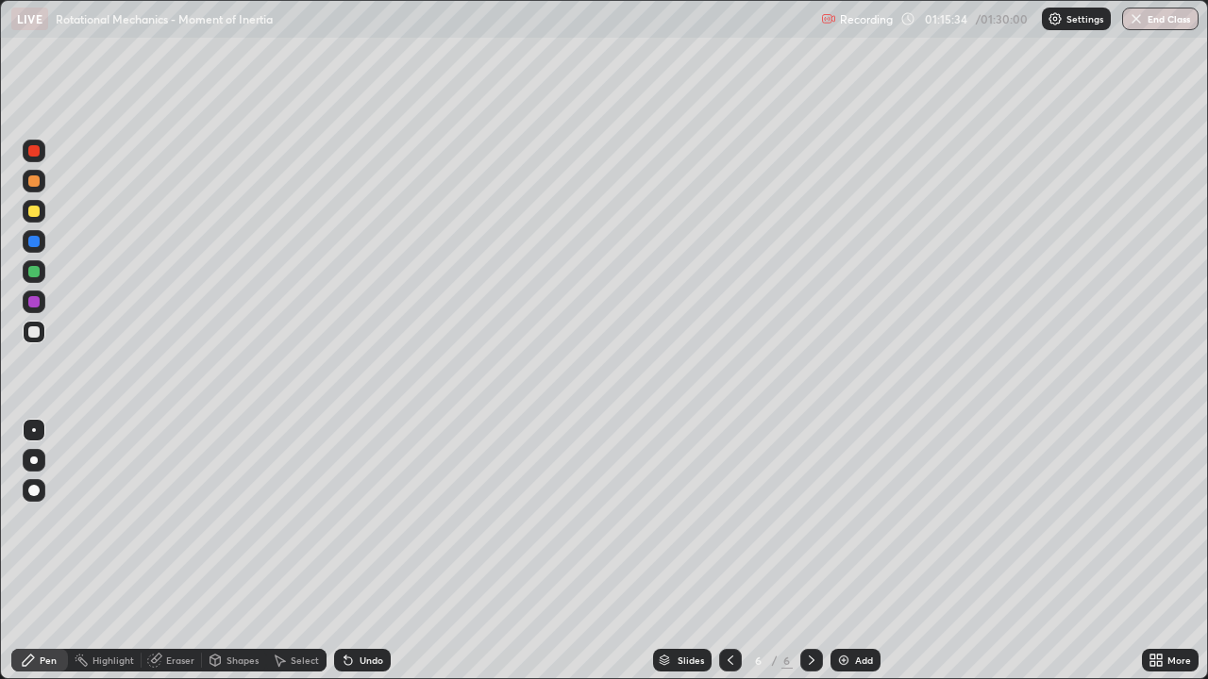
click at [853, 551] on div "Add" at bounding box center [855, 660] width 50 height 23
click at [34, 209] on div at bounding box center [33, 211] width 11 height 11
click at [34, 333] on div at bounding box center [33, 331] width 11 height 11
click at [32, 270] on div at bounding box center [33, 271] width 11 height 11
click at [34, 211] on div at bounding box center [33, 211] width 11 height 11
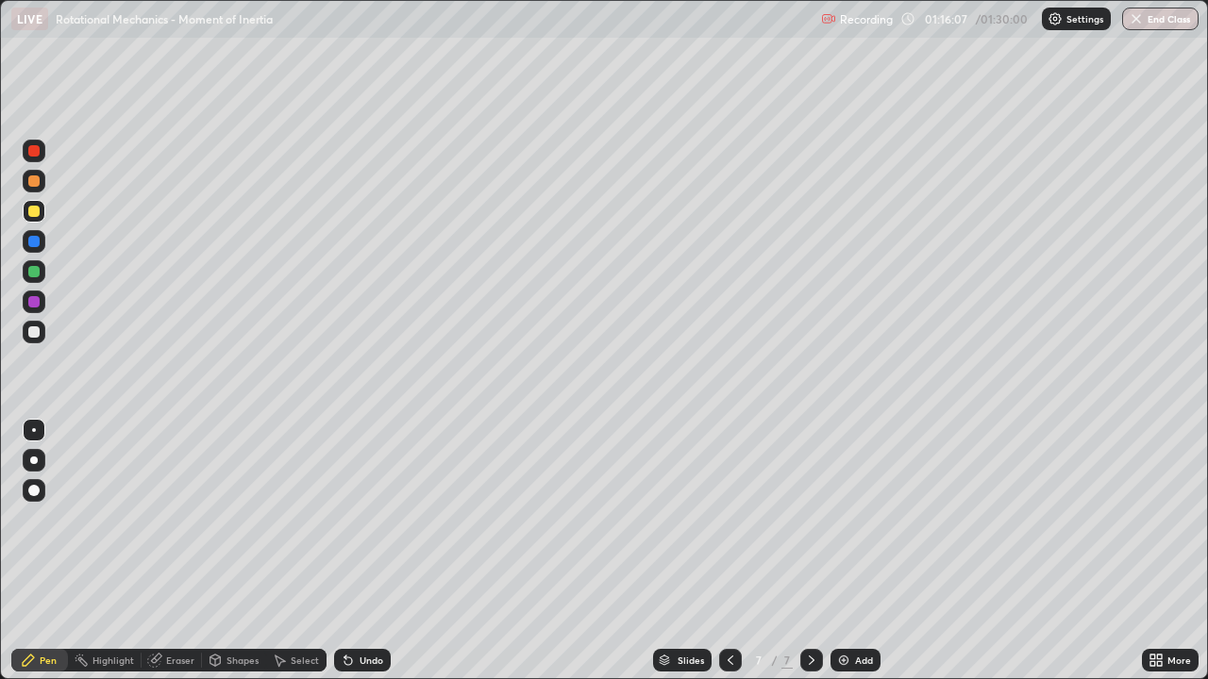
click at [367, 551] on div "Undo" at bounding box center [372, 660] width 24 height 9
click at [373, 551] on div "Undo" at bounding box center [372, 660] width 24 height 9
click at [378, 551] on div "Undo" at bounding box center [372, 660] width 24 height 9
click at [380, 551] on div "Undo" at bounding box center [372, 660] width 24 height 9
click at [382, 551] on div "Undo" at bounding box center [362, 660] width 57 height 23
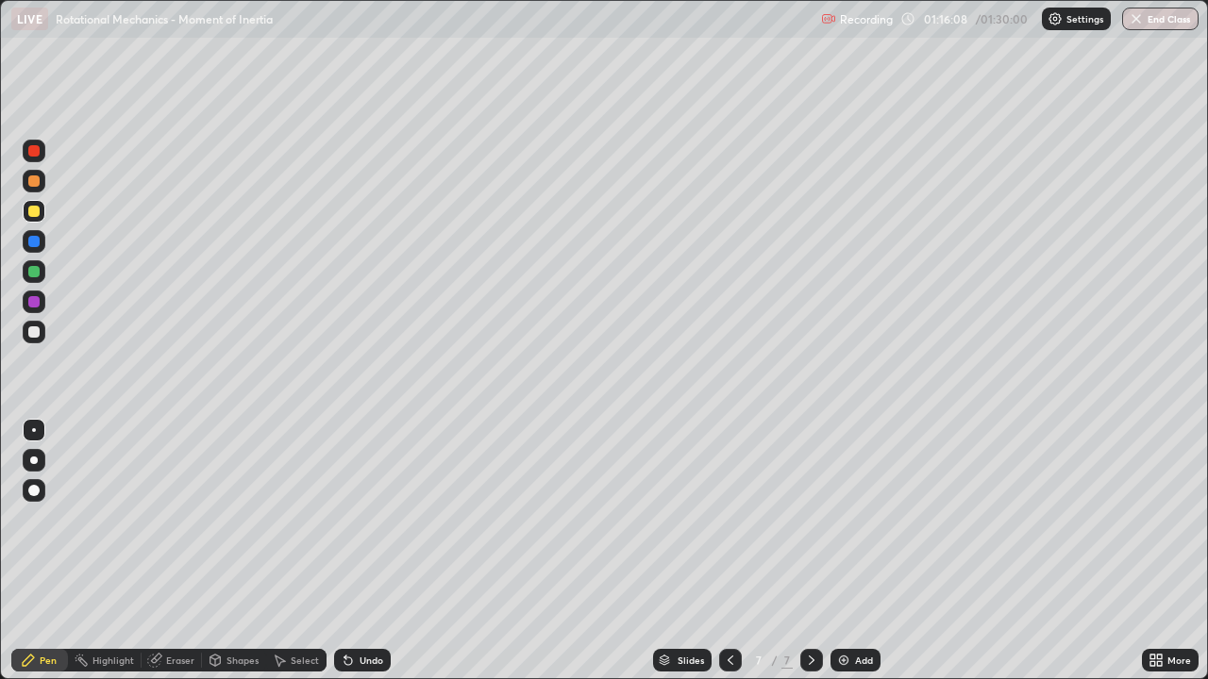
click at [385, 551] on div "Undo" at bounding box center [362, 660] width 57 height 23
click at [35, 329] on div at bounding box center [33, 331] width 11 height 11
click at [31, 269] on div at bounding box center [33, 271] width 11 height 11
click at [362, 551] on div "Undo" at bounding box center [362, 660] width 57 height 23
click at [42, 330] on div at bounding box center [34, 332] width 23 height 23
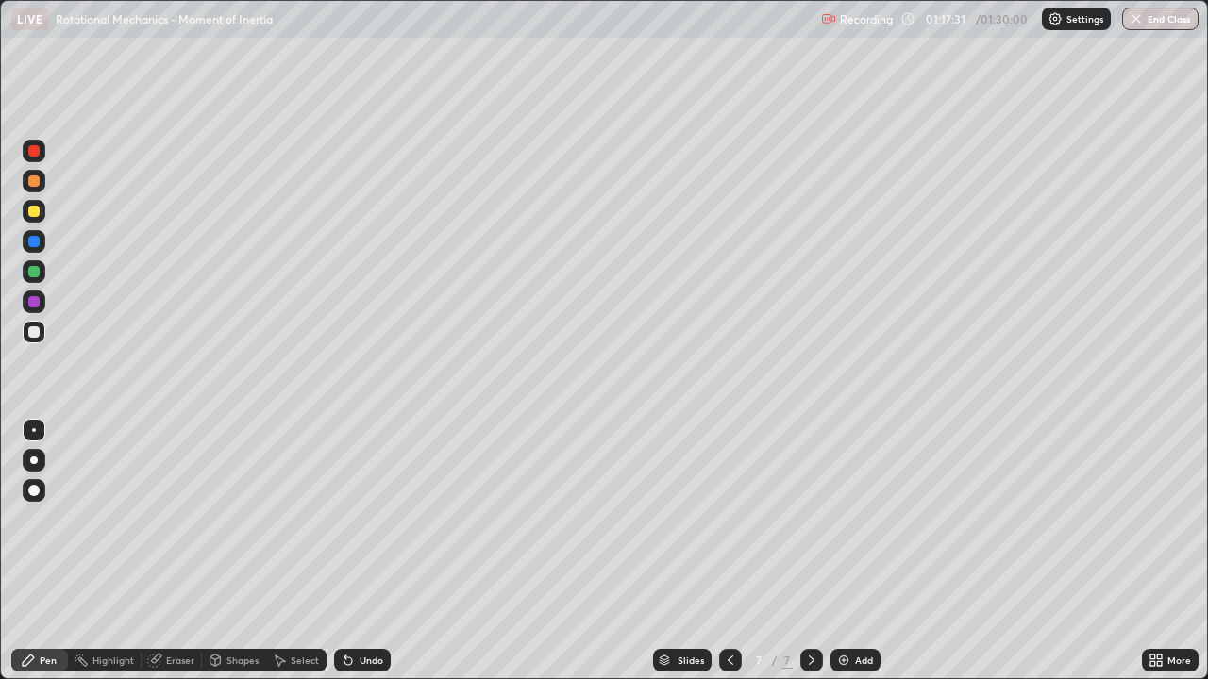
click at [728, 551] on icon at bounding box center [730, 660] width 15 height 15
click at [810, 551] on icon at bounding box center [811, 660] width 15 height 15
click at [36, 334] on div at bounding box center [33, 331] width 11 height 11
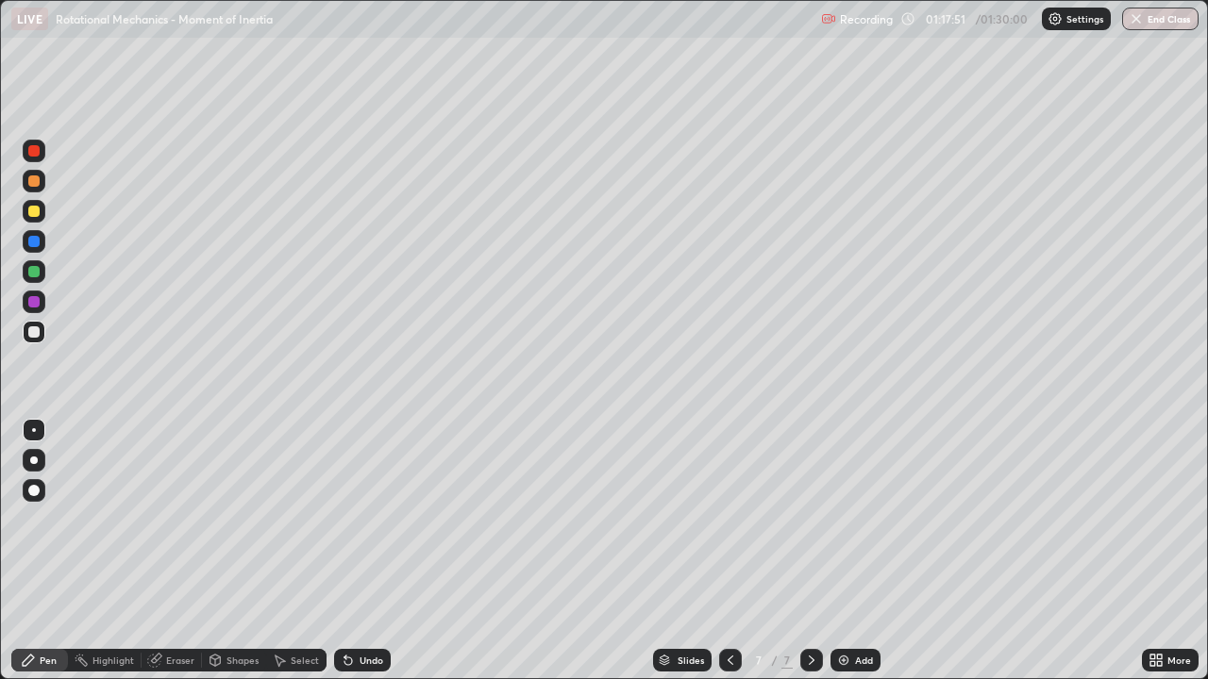
click at [33, 269] on div at bounding box center [33, 271] width 11 height 11
click at [36, 337] on div at bounding box center [33, 331] width 11 height 11
click at [375, 551] on div "Undo" at bounding box center [372, 660] width 24 height 9
click at [1167, 22] on button "End Class" at bounding box center [1160, 19] width 76 height 23
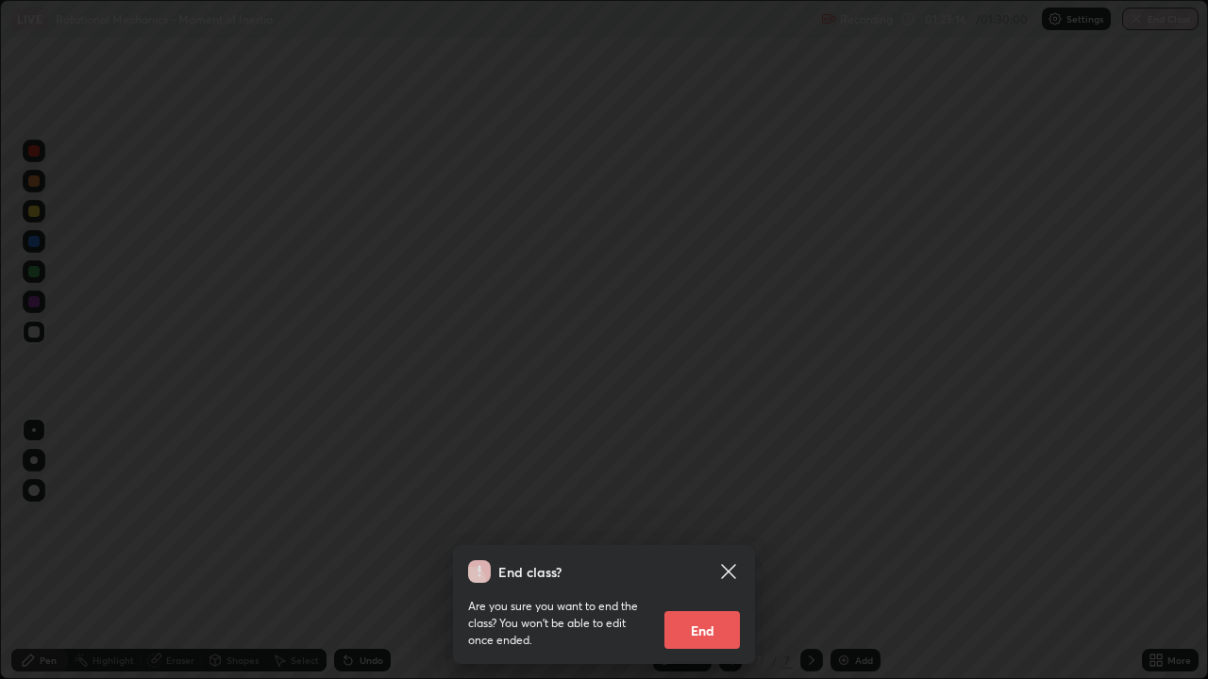
click at [710, 551] on button "End" at bounding box center [701, 630] width 75 height 38
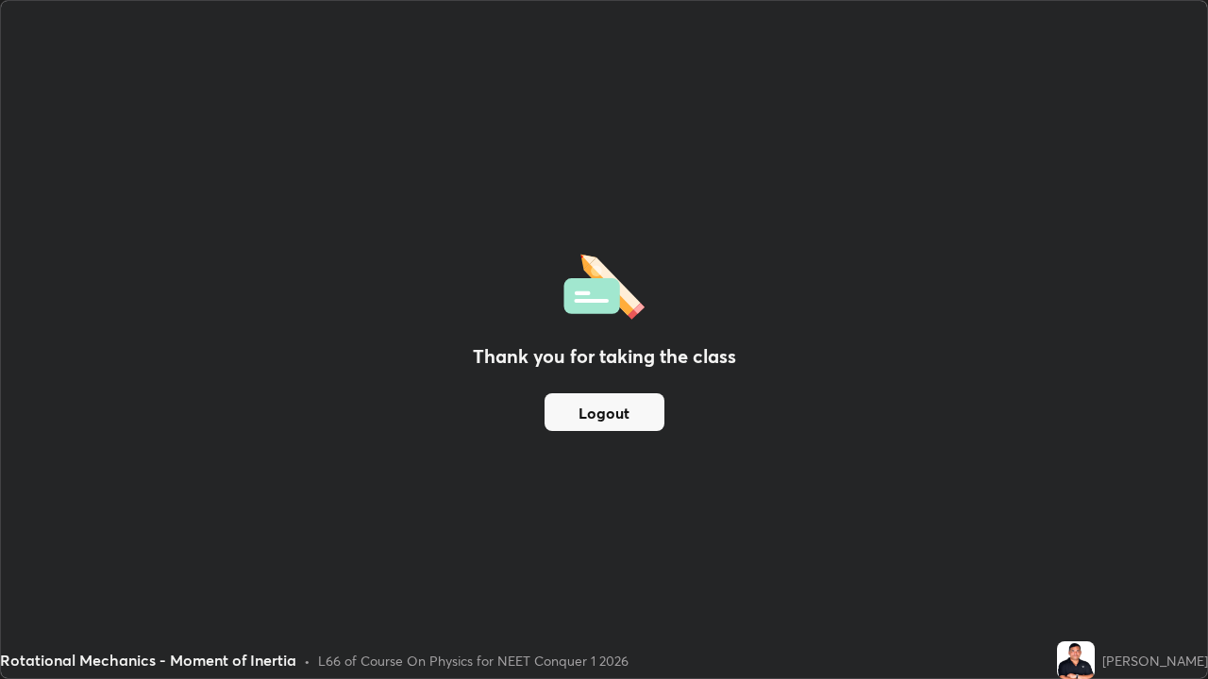
click at [630, 399] on button "Logout" at bounding box center [604, 412] width 120 height 38
